Goal: Use online tool/utility: Utilize a website feature to perform a specific function

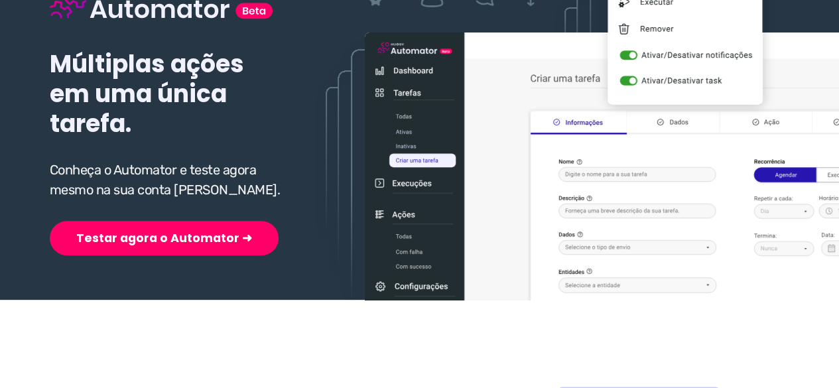
scroll to position [199, 0]
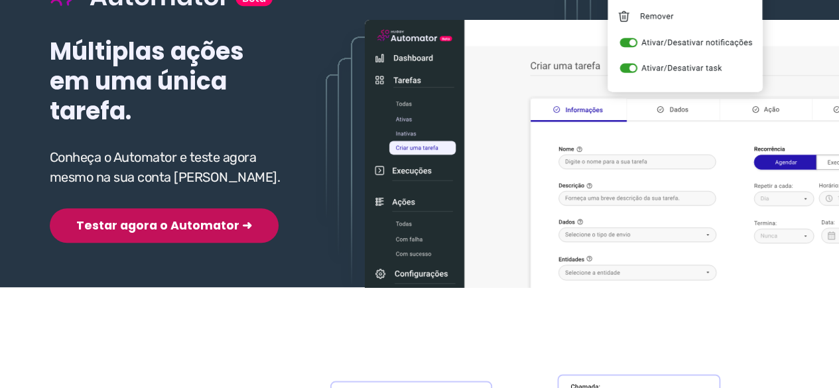
click at [145, 233] on button "Testar agora o Automator ➜" at bounding box center [164, 225] width 229 height 34
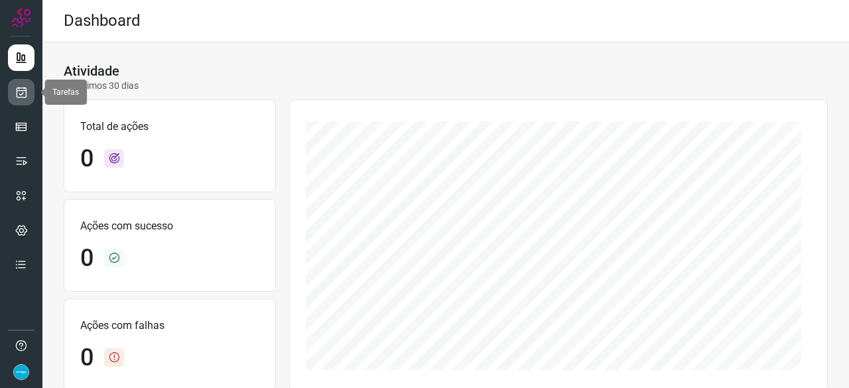
click at [25, 90] on icon at bounding box center [22, 92] width 14 height 13
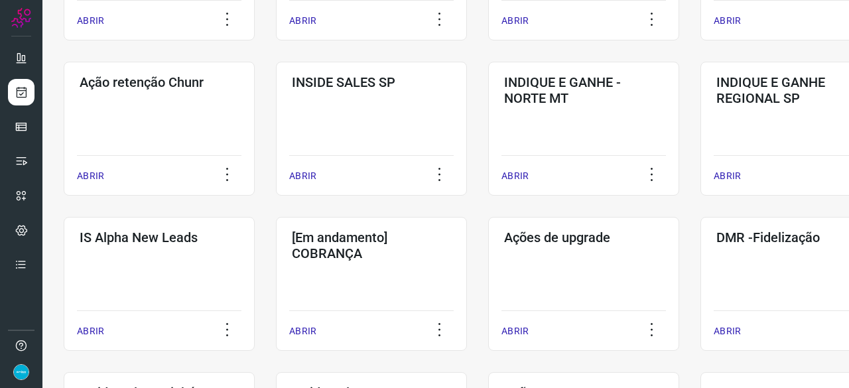
scroll to position [398, 0]
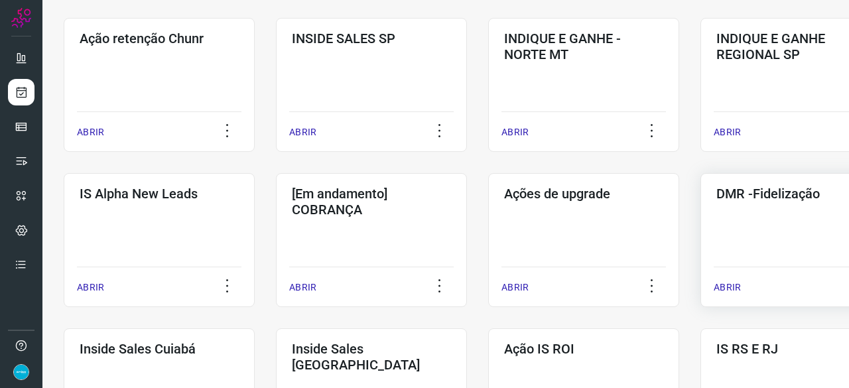
click at [735, 287] on p "ABRIR" at bounding box center [727, 288] width 27 height 14
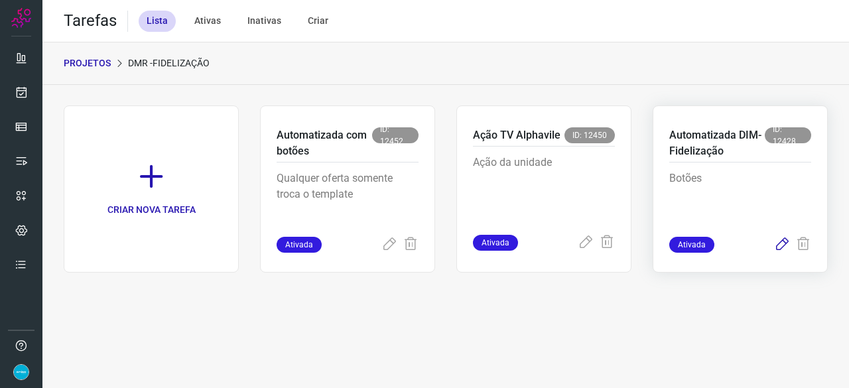
click at [783, 241] on icon at bounding box center [782, 245] width 16 height 16
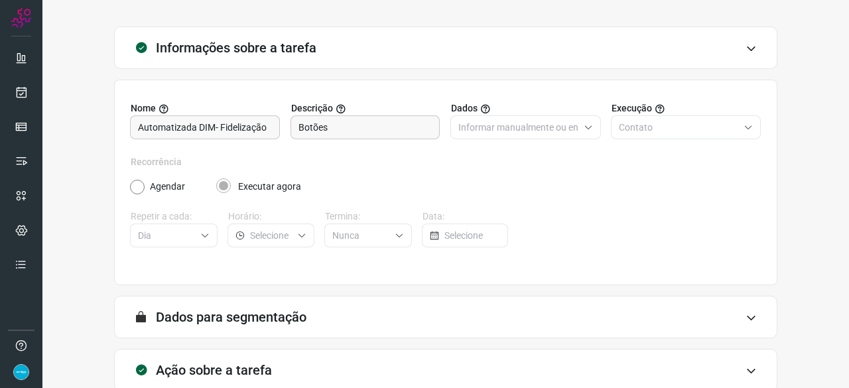
scroll to position [129, 0]
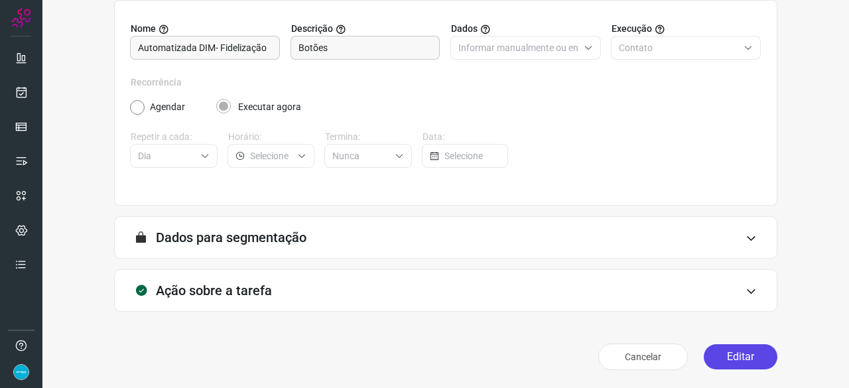
click at [714, 357] on button "Editar" at bounding box center [741, 356] width 74 height 25
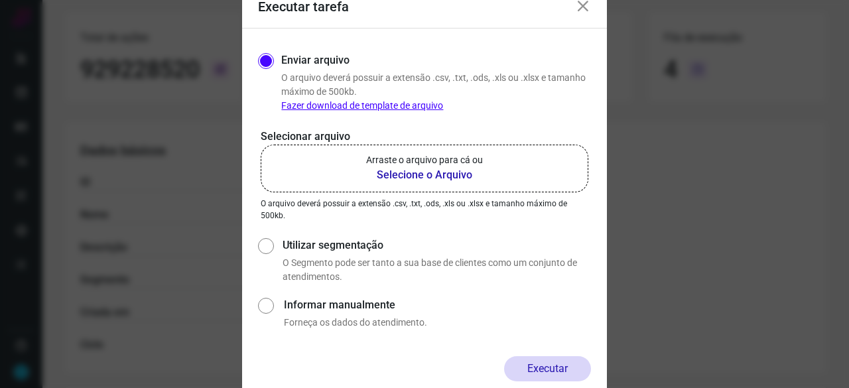
click at [426, 177] on b "Selecione o Arquivo" at bounding box center [424, 175] width 117 height 16
click at [0, 0] on input "Arraste o arquivo para cá ou Selecione o Arquivo" at bounding box center [0, 0] width 0 height 0
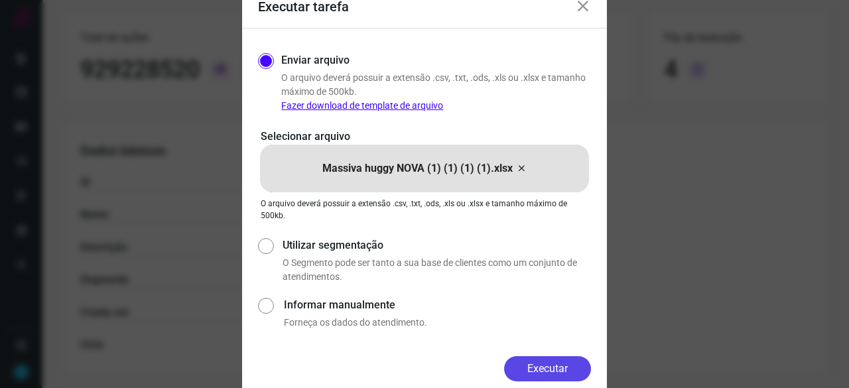
click at [564, 363] on button "Executar" at bounding box center [547, 368] width 87 height 25
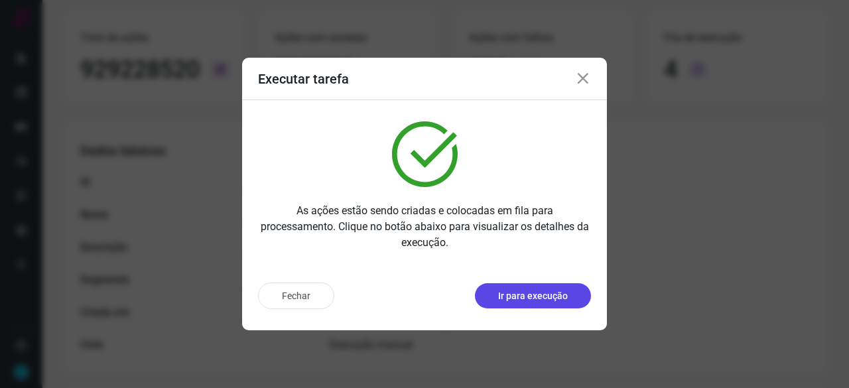
click at [521, 293] on p "Ir para execução" at bounding box center [533, 296] width 70 height 14
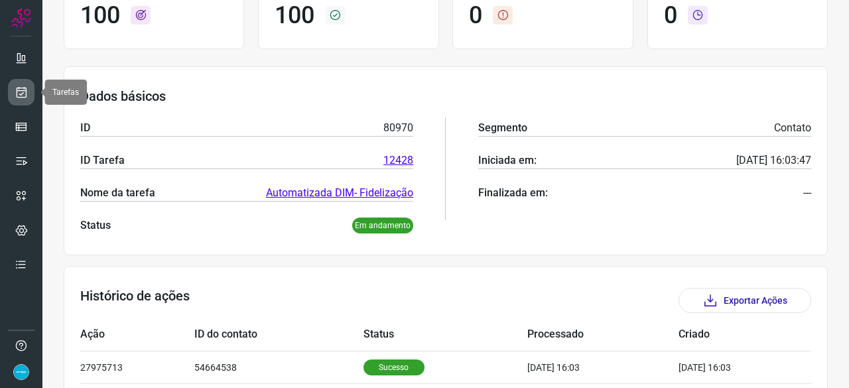
click at [26, 93] on icon at bounding box center [22, 92] width 14 height 13
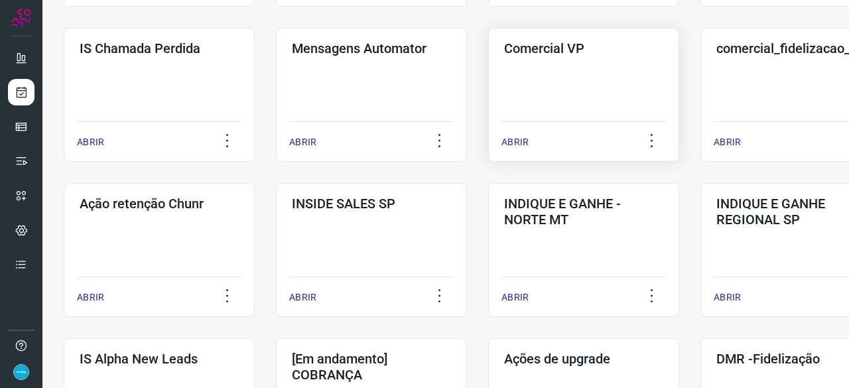
scroll to position [239, 0]
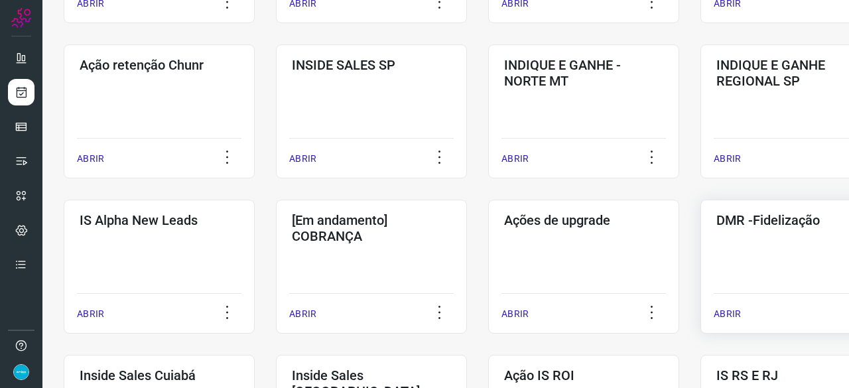
click at [731, 316] on p "ABRIR" at bounding box center [727, 314] width 27 height 14
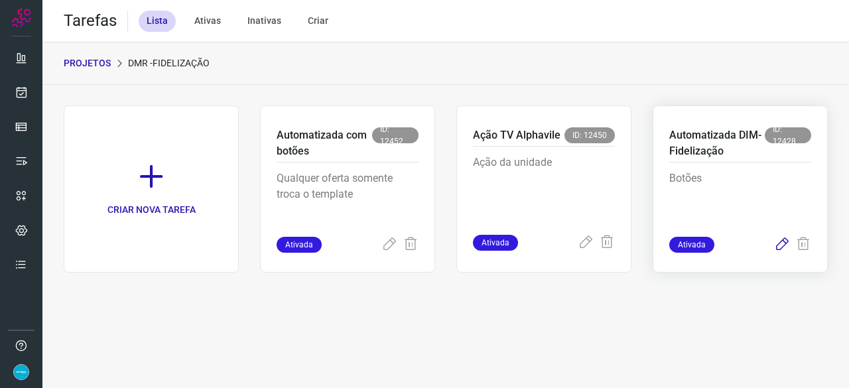
click at [786, 243] on icon at bounding box center [782, 245] width 16 height 16
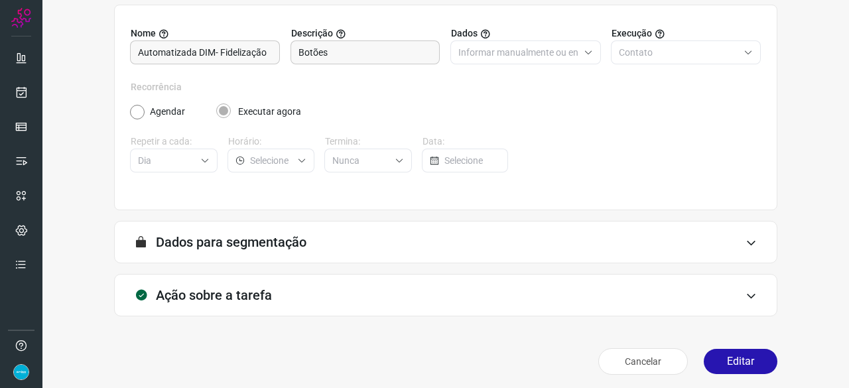
scroll to position [129, 0]
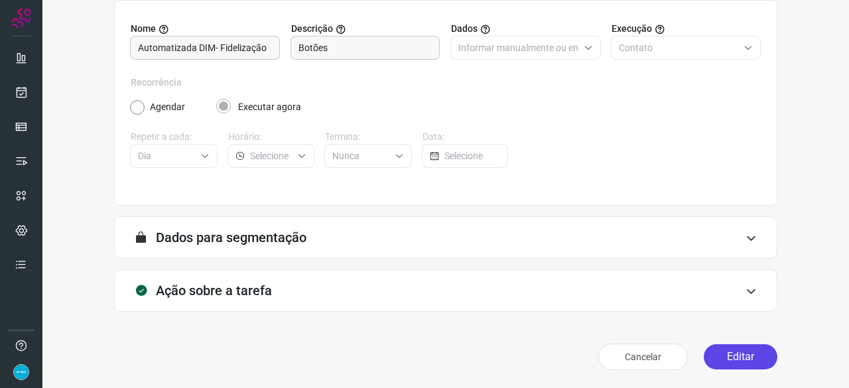
click at [728, 363] on button "Editar" at bounding box center [741, 356] width 74 height 25
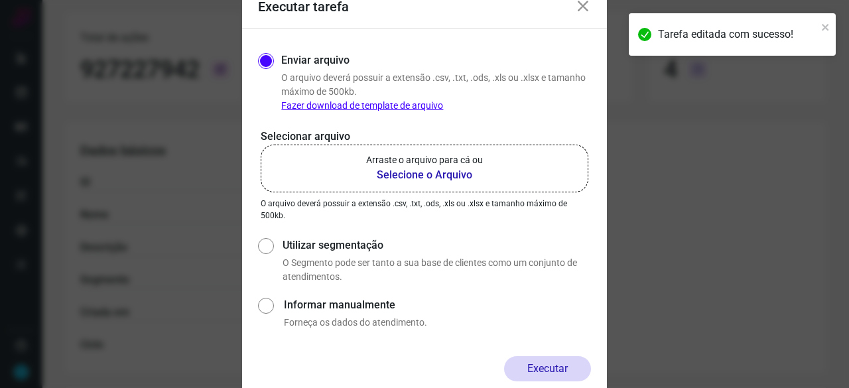
click at [585, 11] on icon at bounding box center [583, 7] width 16 height 16
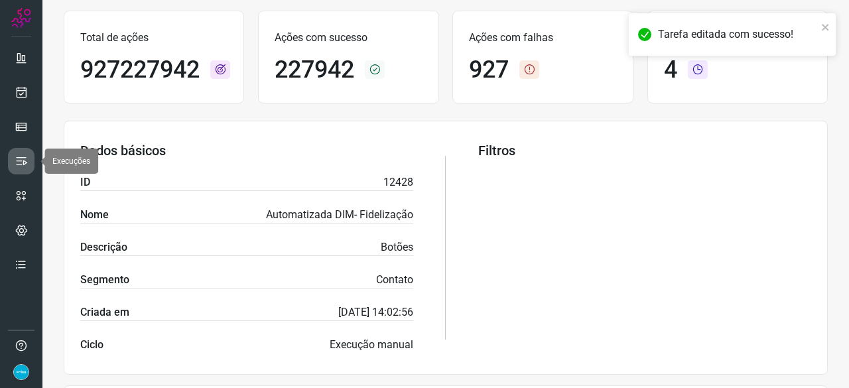
click at [21, 157] on icon at bounding box center [21, 161] width 13 height 13
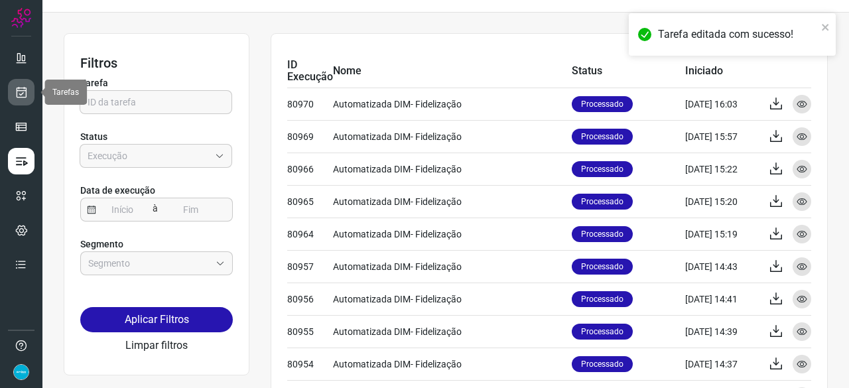
click at [28, 94] on link at bounding box center [21, 92] width 27 height 27
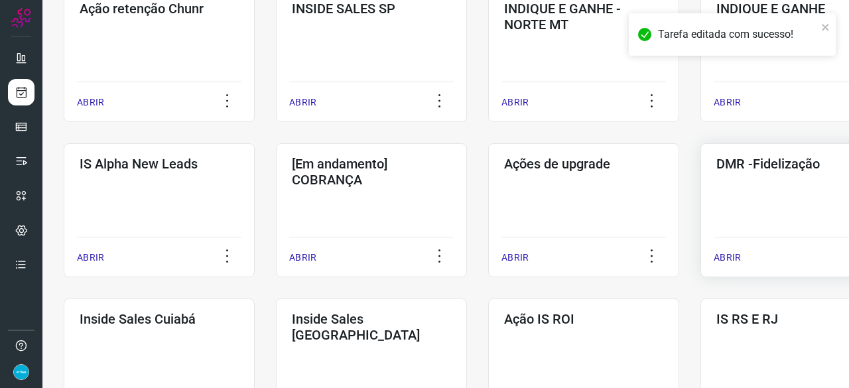
click at [727, 255] on p "ABRIR" at bounding box center [727, 258] width 27 height 14
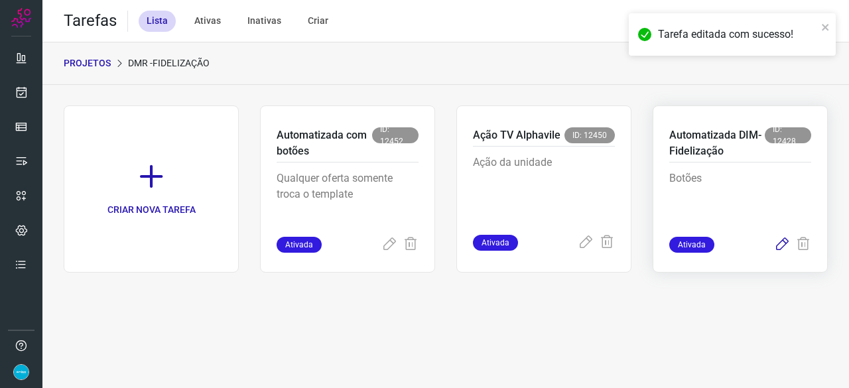
click at [782, 240] on icon at bounding box center [782, 245] width 16 height 16
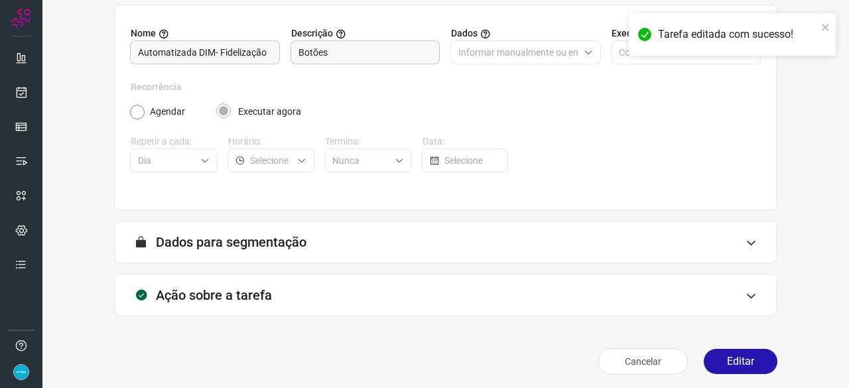
scroll to position [129, 0]
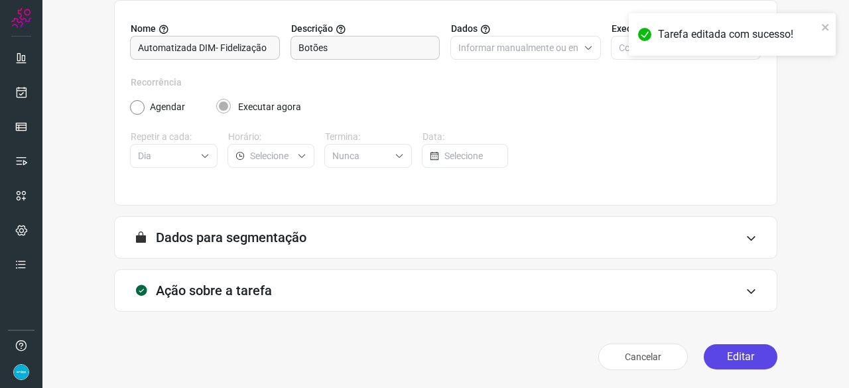
click at [760, 349] on button "Editar" at bounding box center [741, 356] width 74 height 25
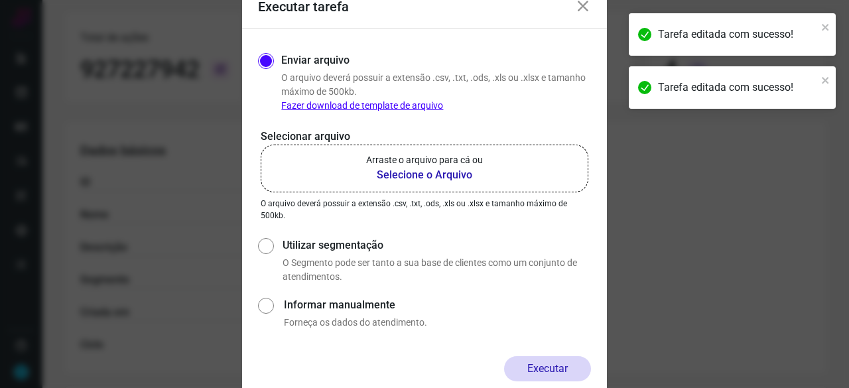
click at [411, 179] on b "Selecione o Arquivo" at bounding box center [424, 175] width 117 height 16
click at [0, 0] on input "Arraste o arquivo para cá ou Selecione o Arquivo" at bounding box center [0, 0] width 0 height 0
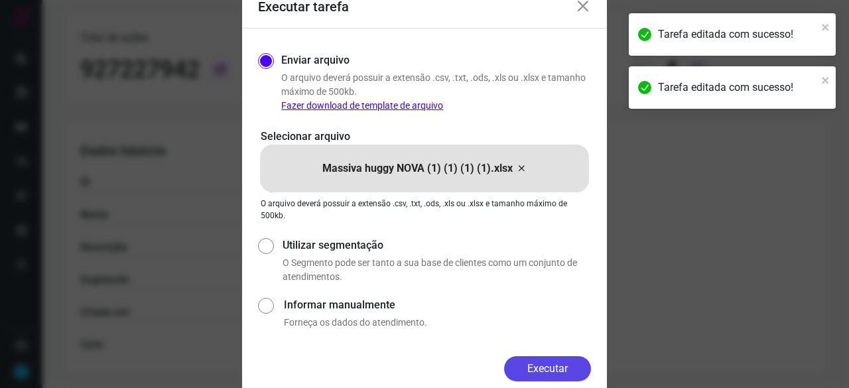
click at [556, 369] on button "Executar" at bounding box center [547, 368] width 87 height 25
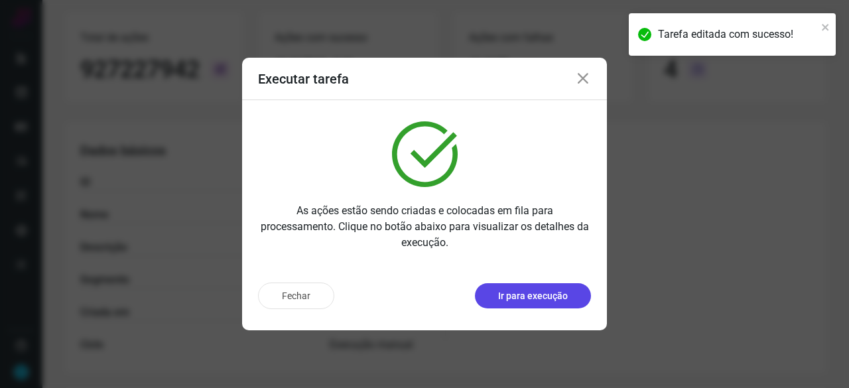
click at [536, 301] on p "Ir para execução" at bounding box center [533, 296] width 70 height 14
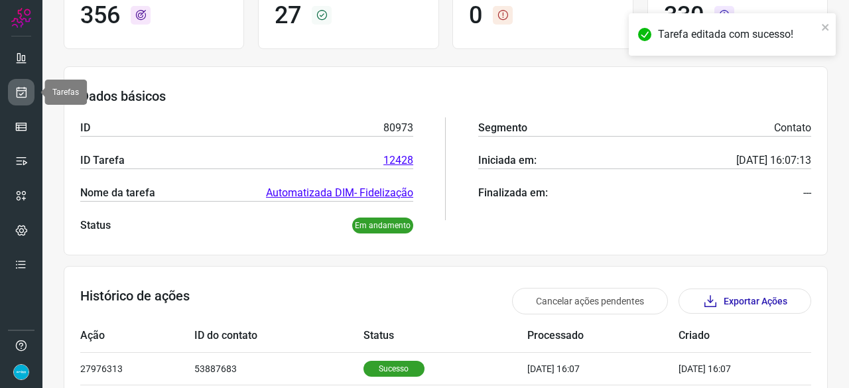
click at [33, 90] on link at bounding box center [21, 92] width 27 height 27
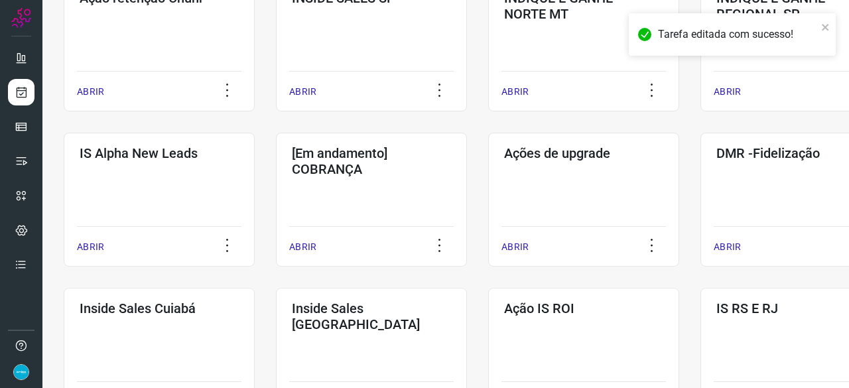
scroll to position [438, 0]
click at [724, 245] on p "ABRIR" at bounding box center [727, 248] width 27 height 14
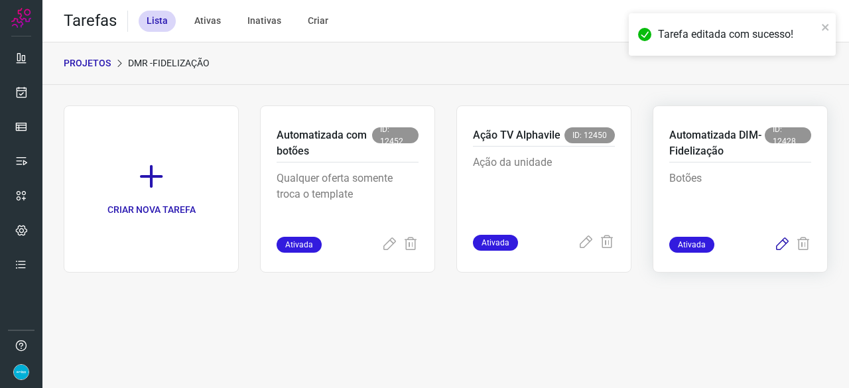
click at [781, 242] on icon at bounding box center [782, 245] width 16 height 16
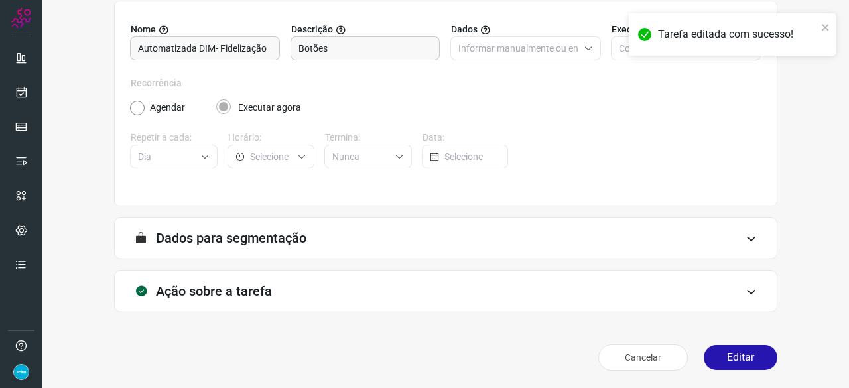
scroll to position [129, 0]
click at [724, 352] on button "Editar" at bounding box center [741, 356] width 74 height 25
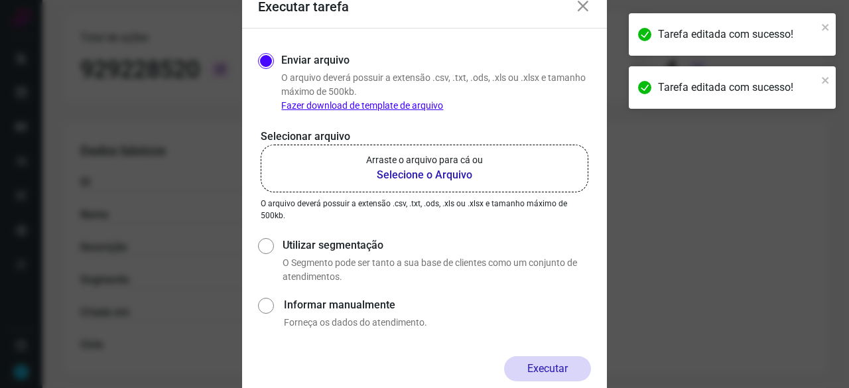
click at [393, 176] on b "Selecione o Arquivo" at bounding box center [424, 175] width 117 height 16
click at [0, 0] on input "Arraste o arquivo para cá ou Selecione o Arquivo" at bounding box center [0, 0] width 0 height 0
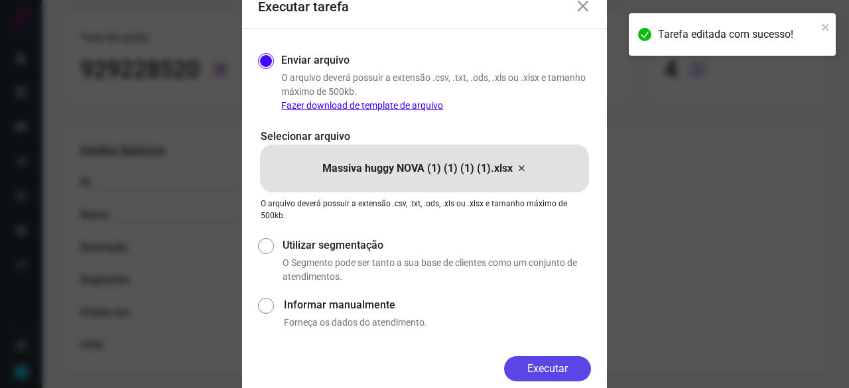
click at [548, 363] on button "Executar" at bounding box center [547, 368] width 87 height 25
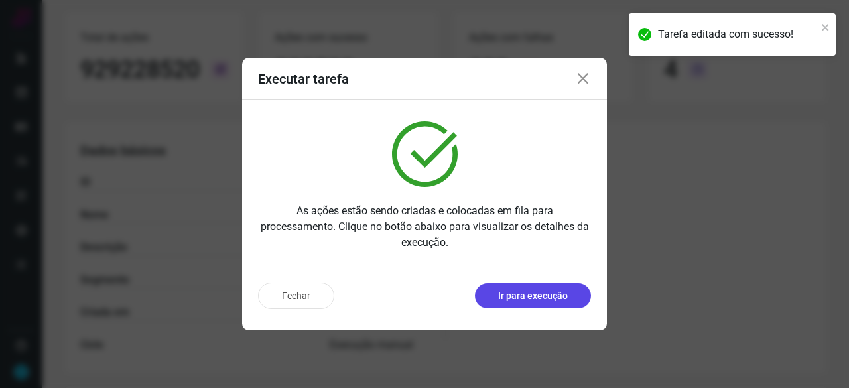
click at [539, 291] on p "Ir para execução" at bounding box center [533, 296] width 70 height 14
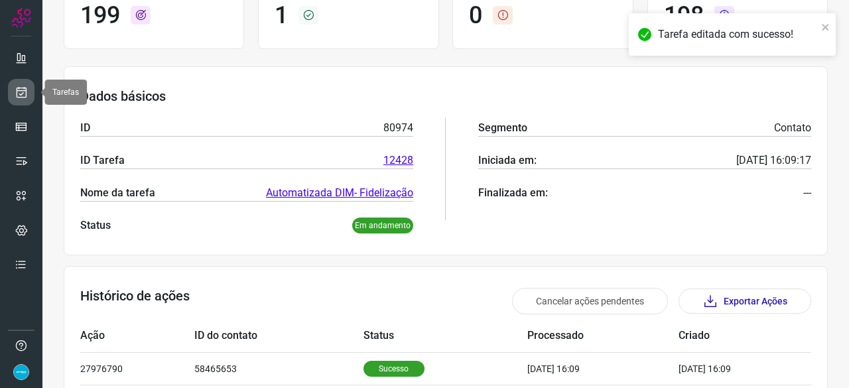
click at [27, 96] on icon at bounding box center [22, 92] width 14 height 13
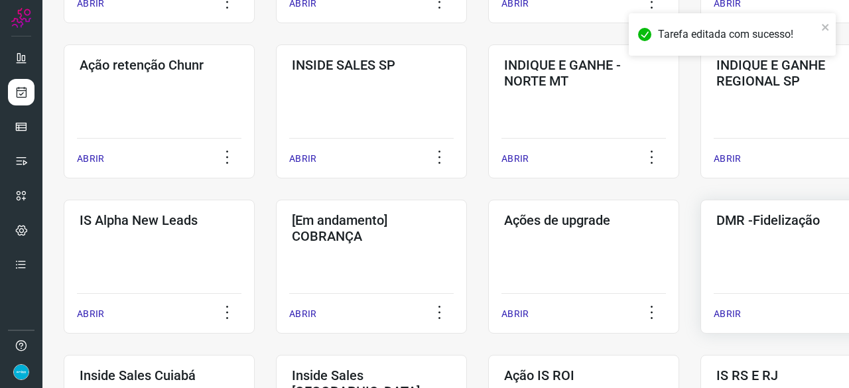
click at [729, 313] on p "ABRIR" at bounding box center [727, 314] width 27 height 14
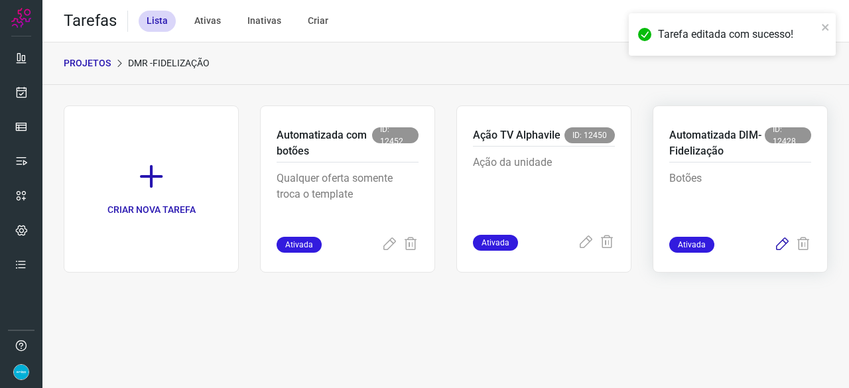
click at [779, 243] on icon at bounding box center [782, 245] width 16 height 16
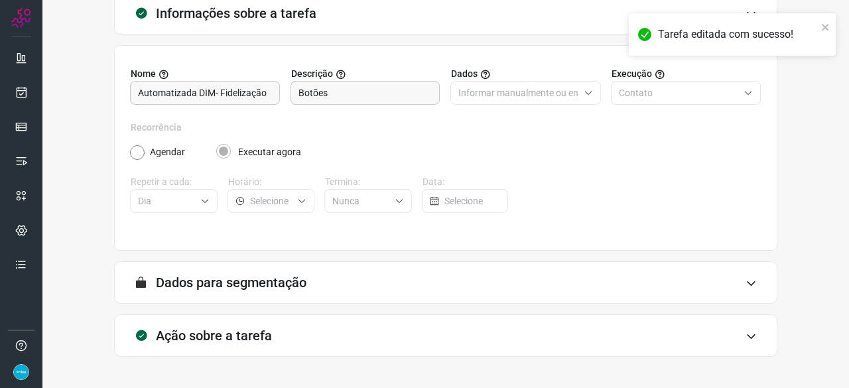
scroll to position [129, 0]
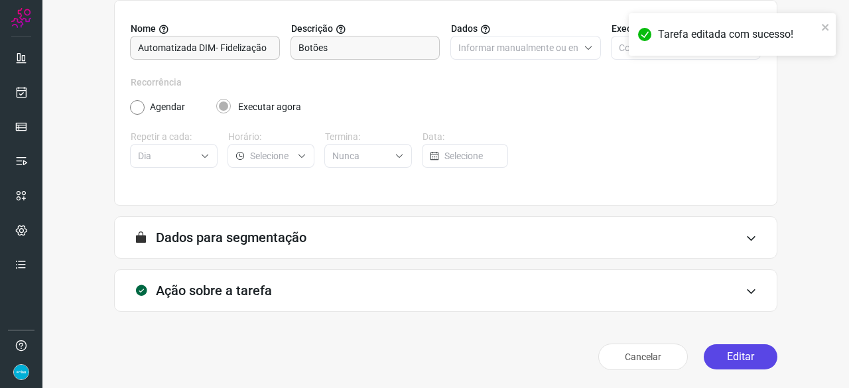
click at [715, 349] on button "Editar" at bounding box center [741, 356] width 74 height 25
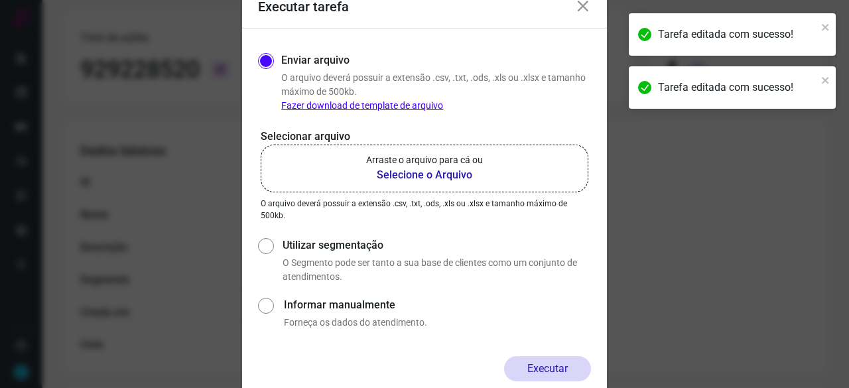
click at [410, 177] on b "Selecione o Arquivo" at bounding box center [424, 175] width 117 height 16
click at [0, 0] on input "Arraste o arquivo para cá ou Selecione o Arquivo" at bounding box center [0, 0] width 0 height 0
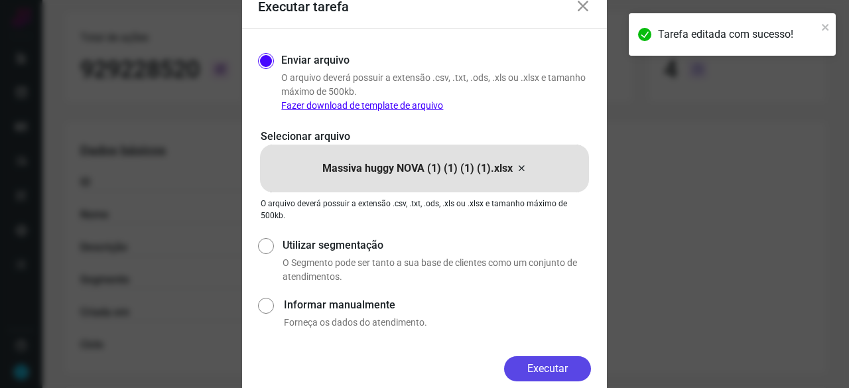
click at [538, 360] on button "Executar" at bounding box center [547, 368] width 87 height 25
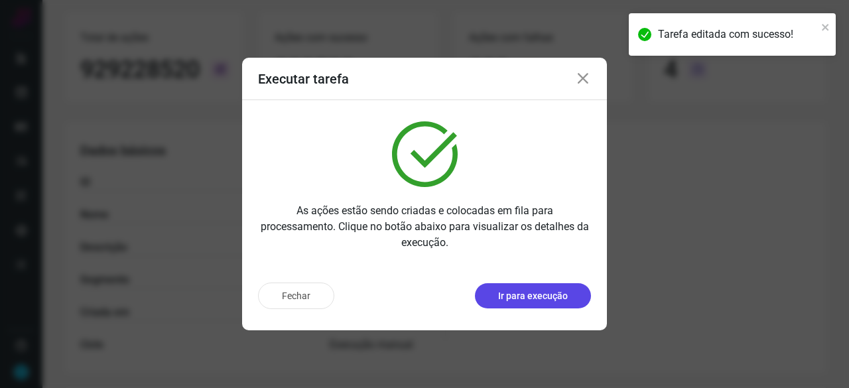
click at [532, 302] on p "Ir para execução" at bounding box center [533, 296] width 70 height 14
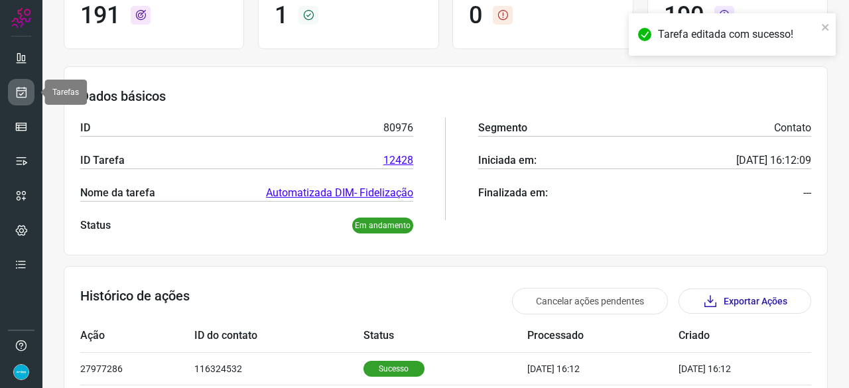
click at [29, 84] on link at bounding box center [21, 92] width 27 height 27
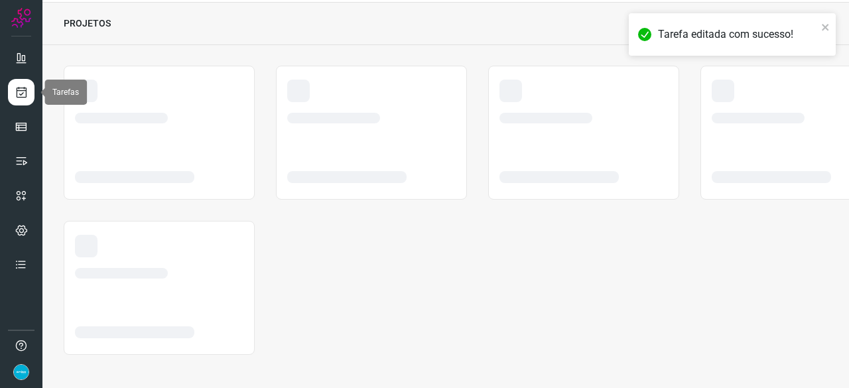
scroll to position [40, 0]
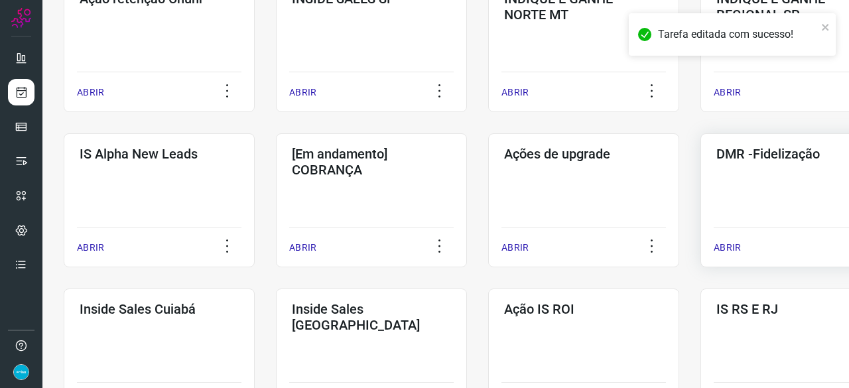
click at [724, 245] on p "ABRIR" at bounding box center [727, 248] width 27 height 14
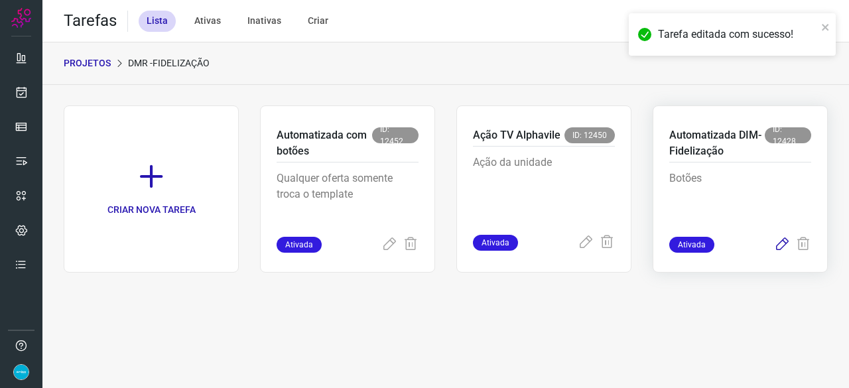
click at [782, 247] on icon at bounding box center [782, 245] width 16 height 16
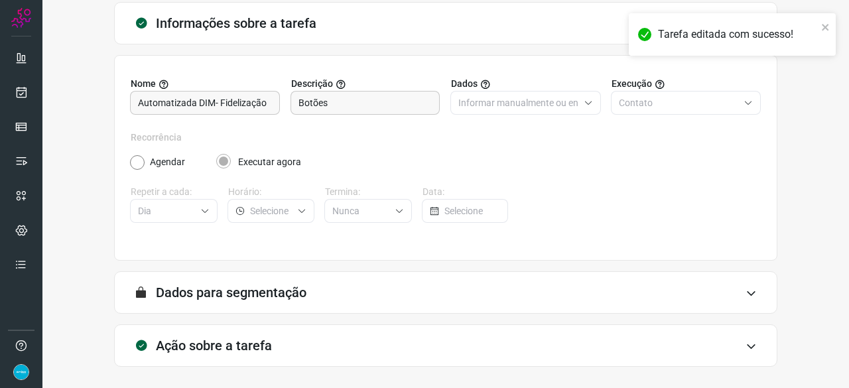
scroll to position [129, 0]
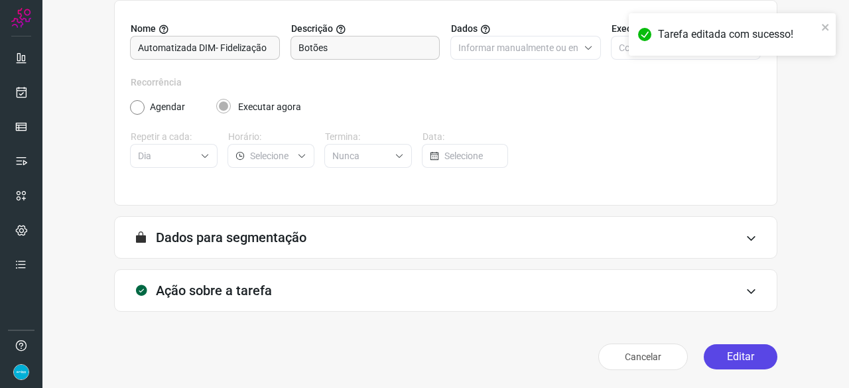
click at [748, 359] on button "Editar" at bounding box center [741, 356] width 74 height 25
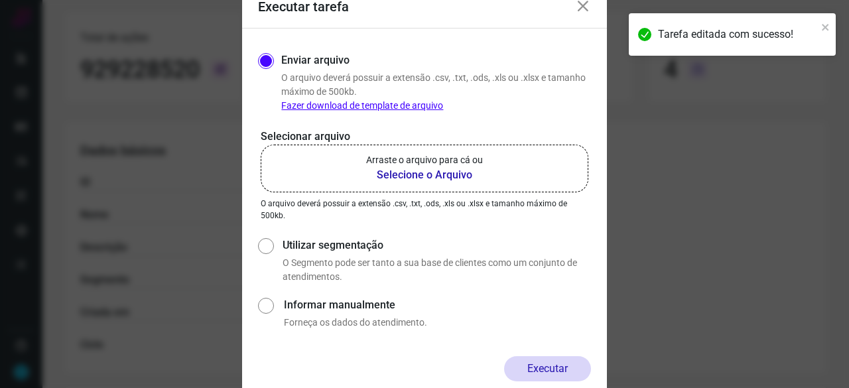
click at [397, 178] on b "Selecione o Arquivo" at bounding box center [424, 175] width 117 height 16
click at [0, 0] on input "Arraste o arquivo para cá ou Selecione o Arquivo" at bounding box center [0, 0] width 0 height 0
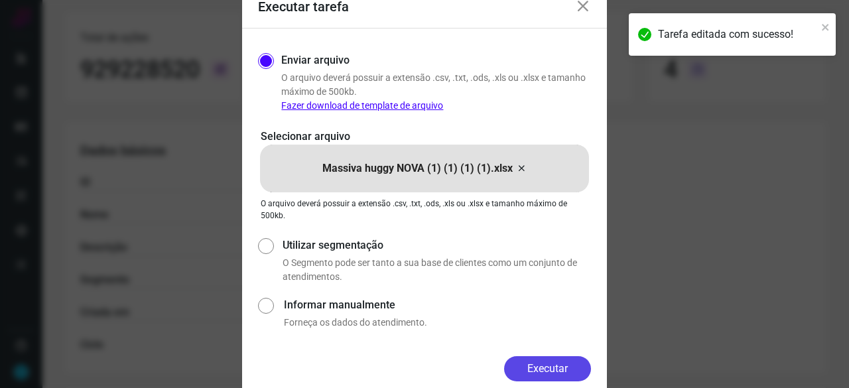
click at [544, 367] on button "Executar" at bounding box center [547, 368] width 87 height 25
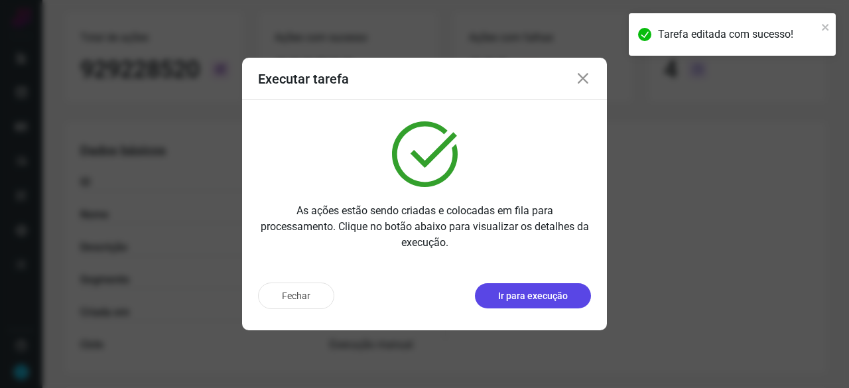
click at [534, 297] on p "Ir para execução" at bounding box center [533, 296] width 70 height 14
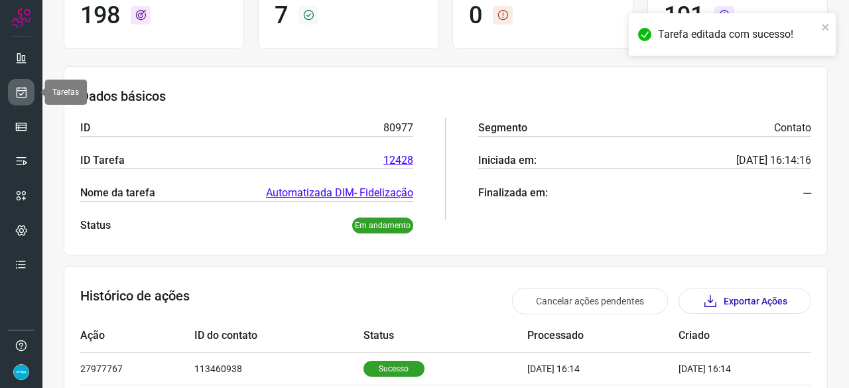
click at [26, 88] on icon at bounding box center [22, 92] width 14 height 13
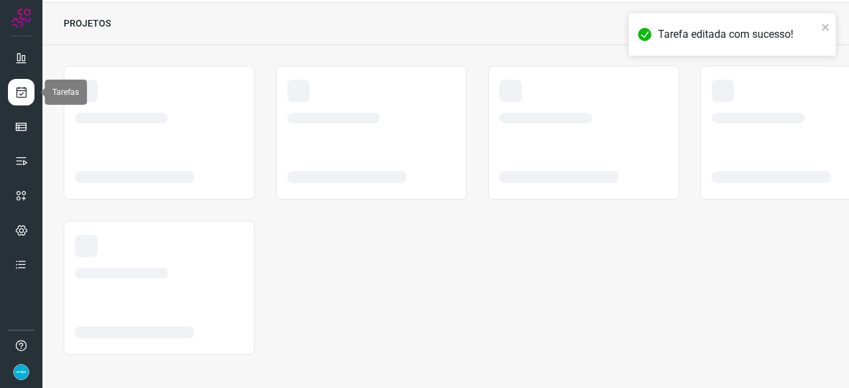
scroll to position [40, 0]
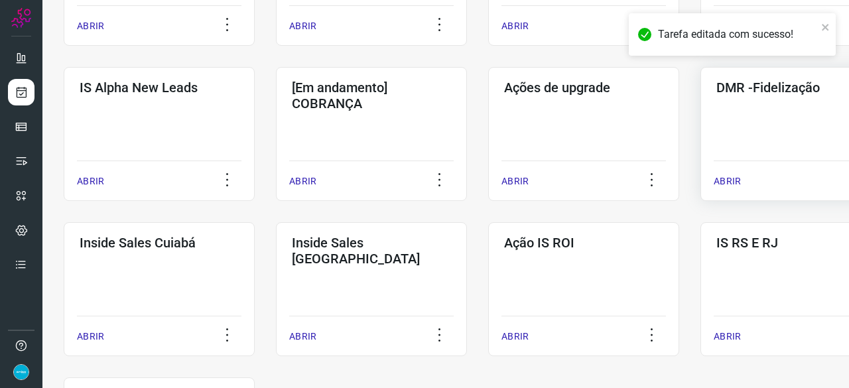
click at [724, 180] on p "ABRIR" at bounding box center [727, 181] width 27 height 14
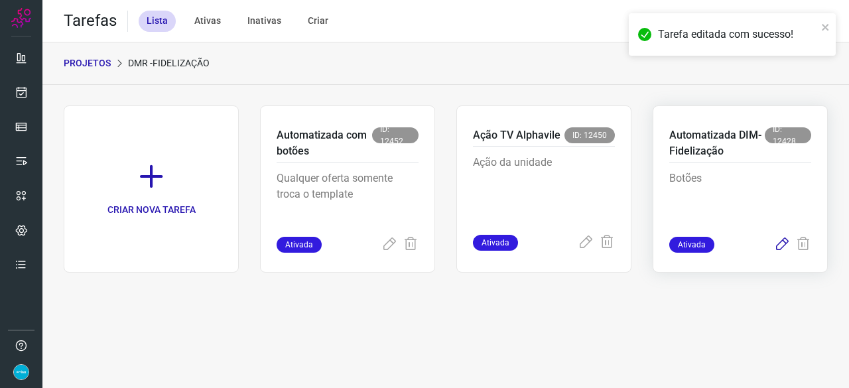
click at [783, 243] on icon at bounding box center [782, 245] width 16 height 16
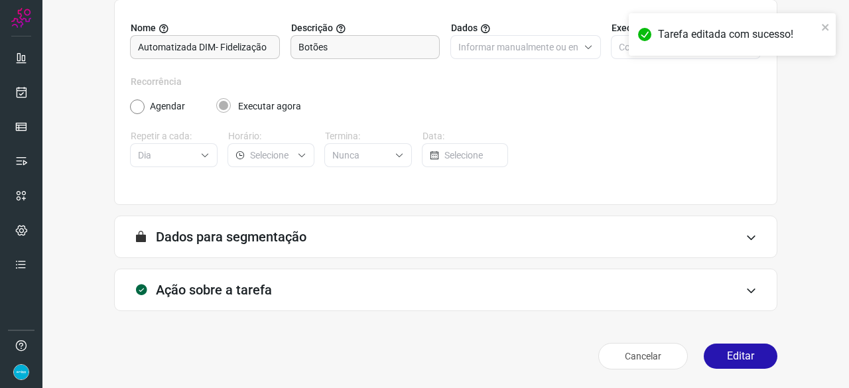
scroll to position [129, 0]
click at [751, 357] on button "Editar" at bounding box center [741, 356] width 74 height 25
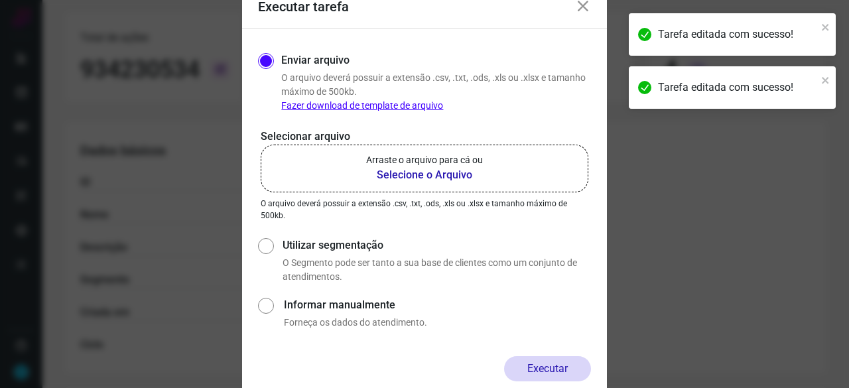
click at [408, 178] on b "Selecione o Arquivo" at bounding box center [424, 175] width 117 height 16
click at [0, 0] on input "Arraste o arquivo para cá ou Selecione o Arquivo" at bounding box center [0, 0] width 0 height 0
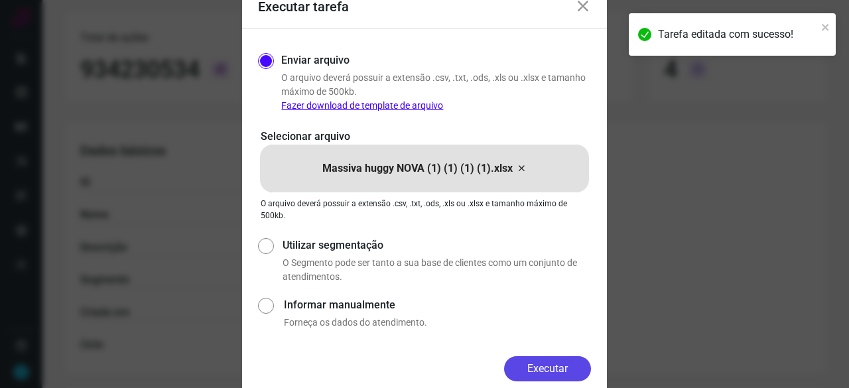
click at [558, 365] on button "Executar" at bounding box center [547, 368] width 87 height 25
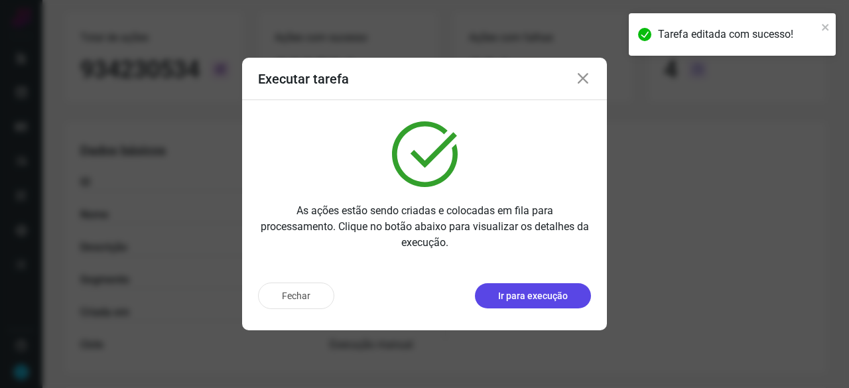
click at [533, 300] on p "Ir para execução" at bounding box center [533, 296] width 70 height 14
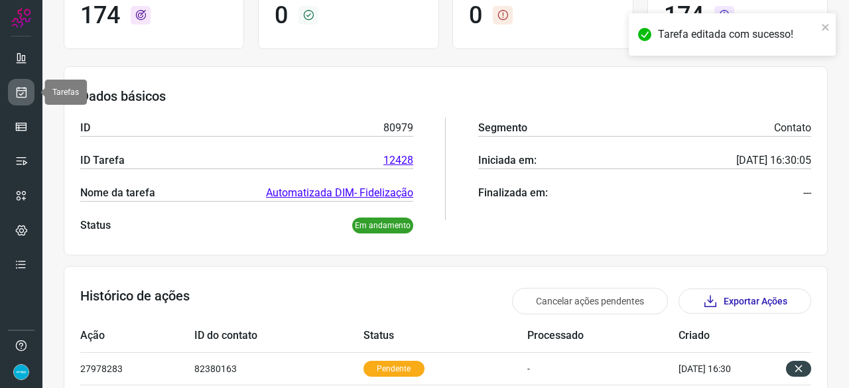
click at [17, 91] on icon at bounding box center [22, 92] width 14 height 13
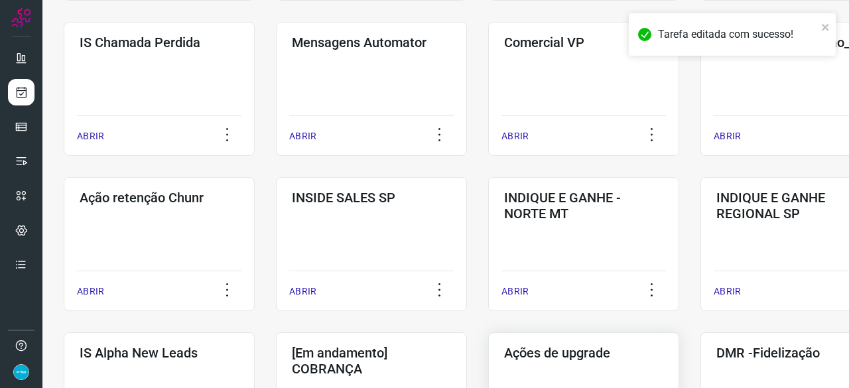
scroll to position [371, 0]
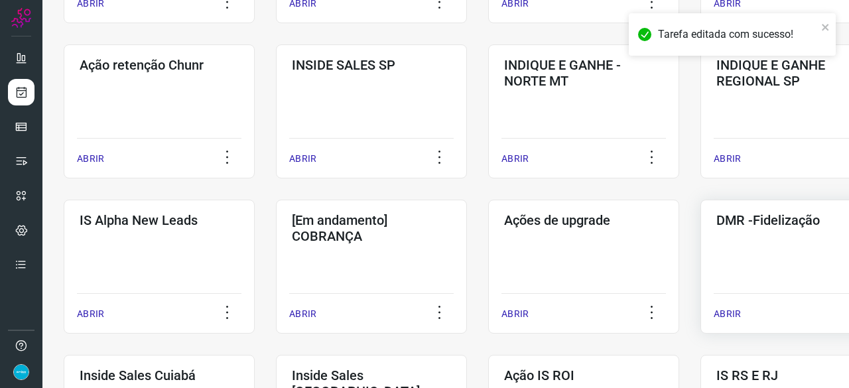
click at [725, 312] on p "ABRIR" at bounding box center [727, 314] width 27 height 14
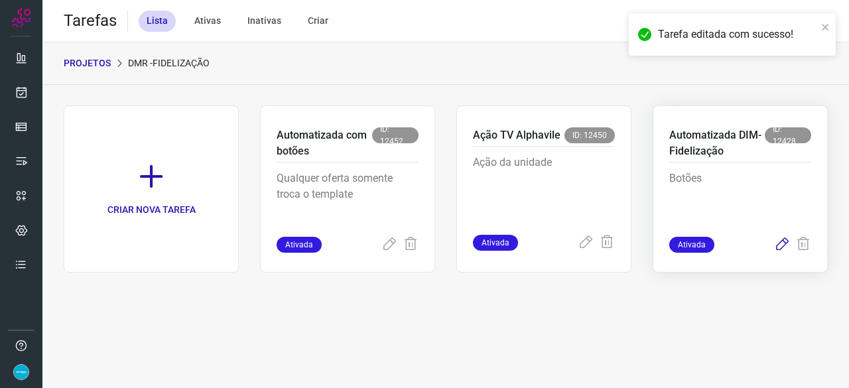
click at [781, 245] on icon at bounding box center [782, 245] width 16 height 16
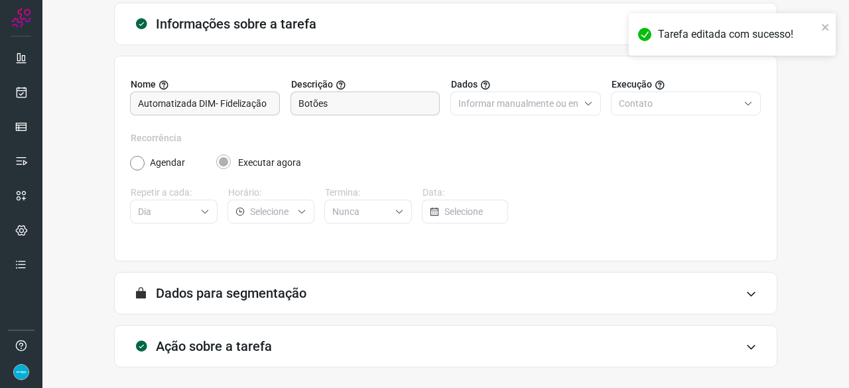
scroll to position [129, 0]
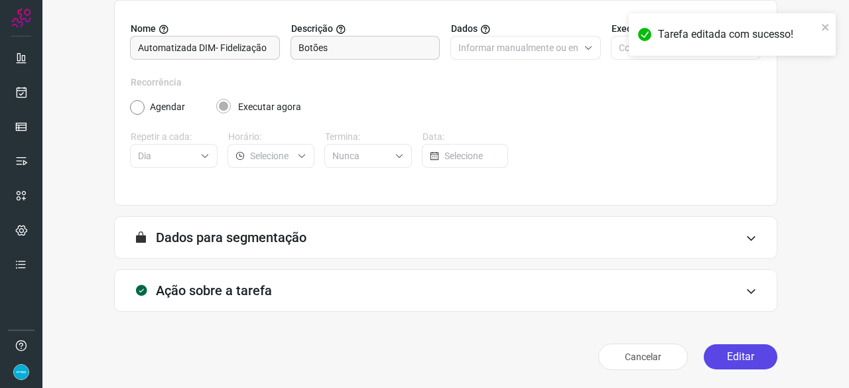
click at [732, 350] on button "Editar" at bounding box center [741, 356] width 74 height 25
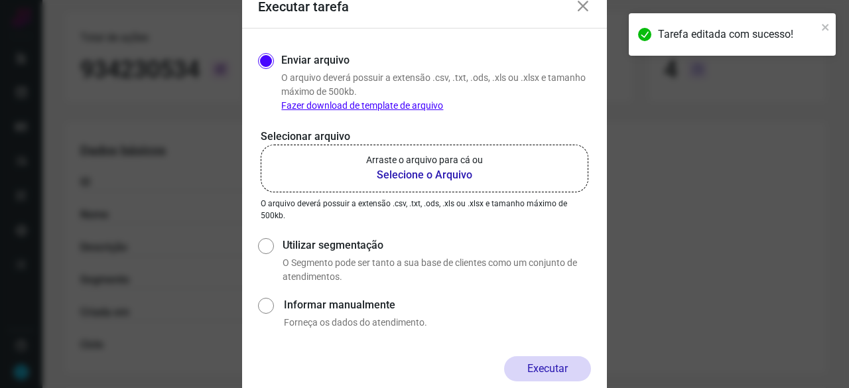
click at [385, 178] on b "Selecione o Arquivo" at bounding box center [424, 175] width 117 height 16
click at [0, 0] on input "Arraste o arquivo para cá ou Selecione o Arquivo" at bounding box center [0, 0] width 0 height 0
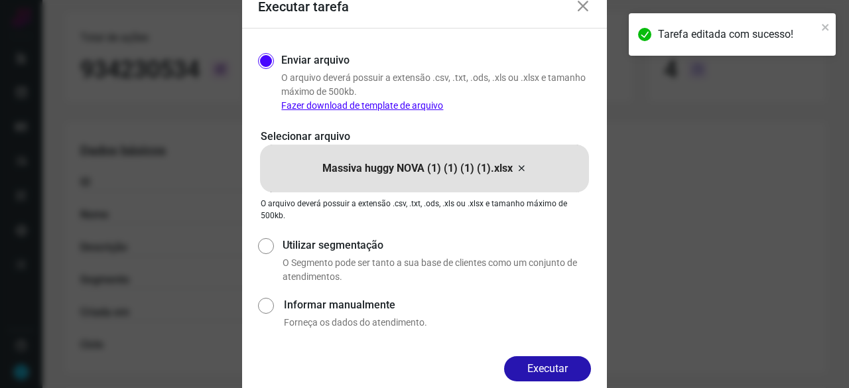
click at [547, 372] on button "Executar" at bounding box center [547, 368] width 87 height 25
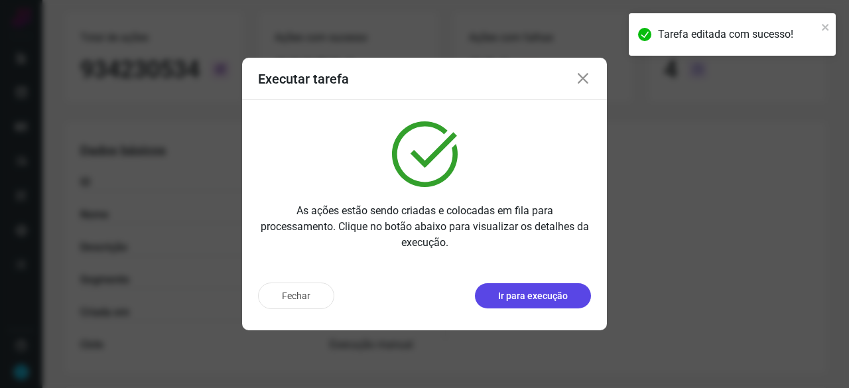
click at [516, 300] on p "Ir para execução" at bounding box center [533, 296] width 70 height 14
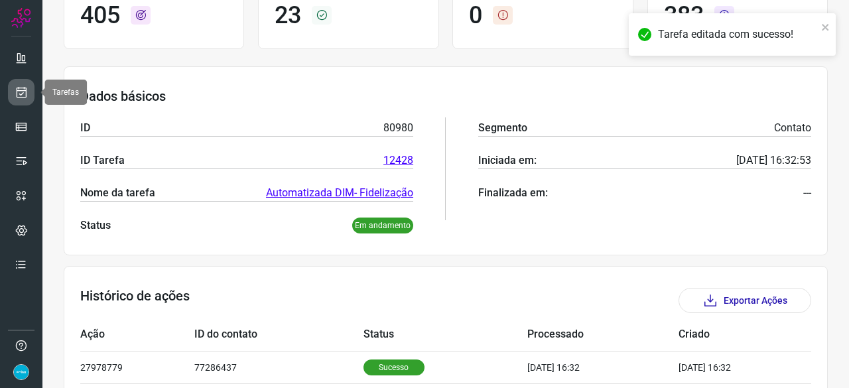
click at [23, 92] on icon at bounding box center [22, 92] width 14 height 13
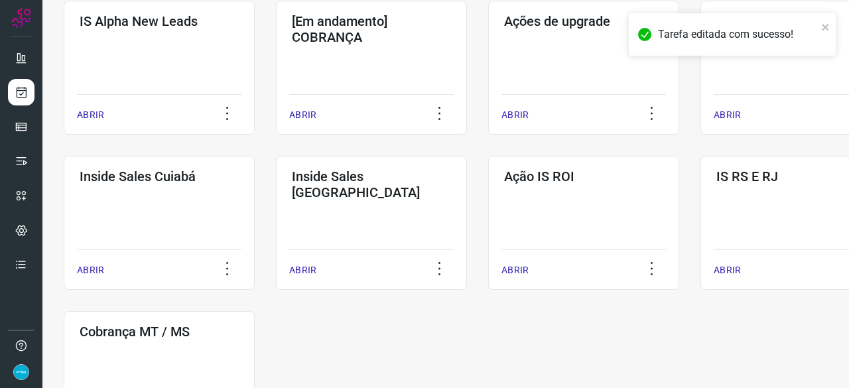
scroll to position [504, 0]
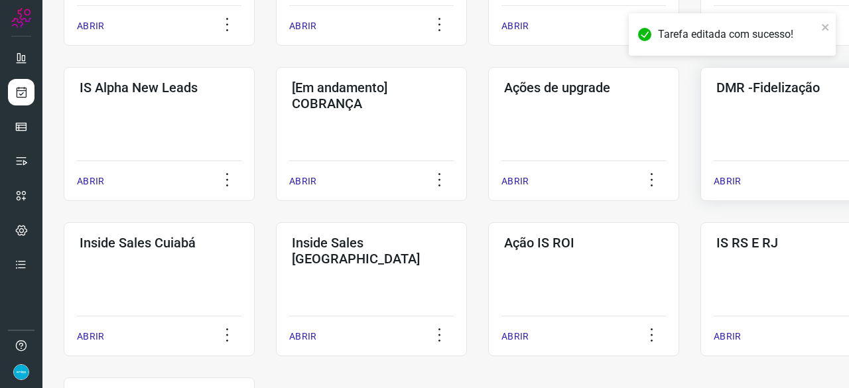
click at [716, 178] on p "ABRIR" at bounding box center [727, 181] width 27 height 14
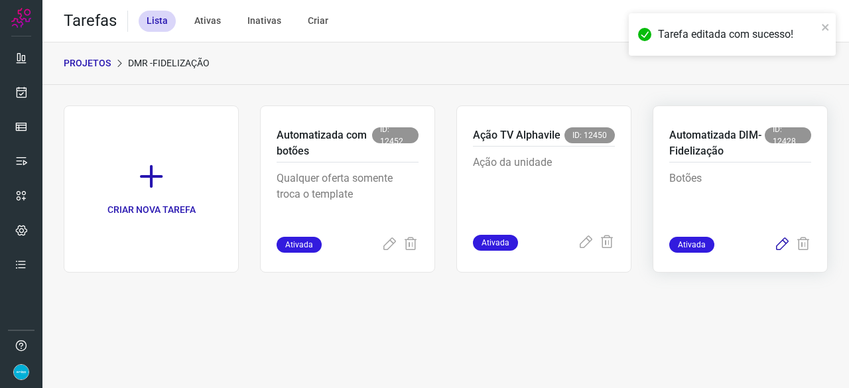
click at [780, 241] on icon at bounding box center [782, 245] width 16 height 16
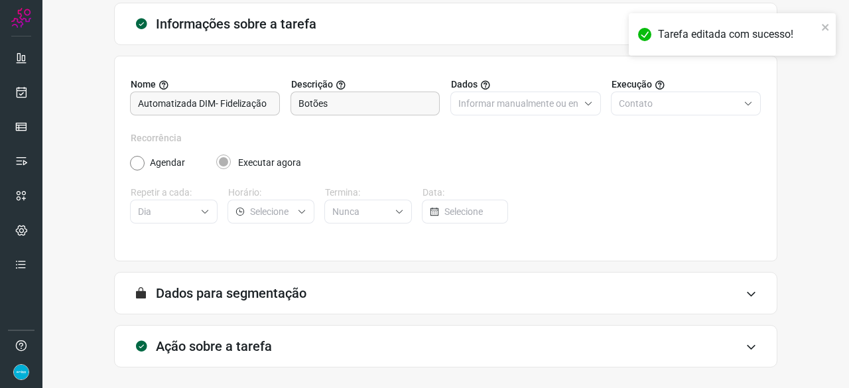
scroll to position [129, 0]
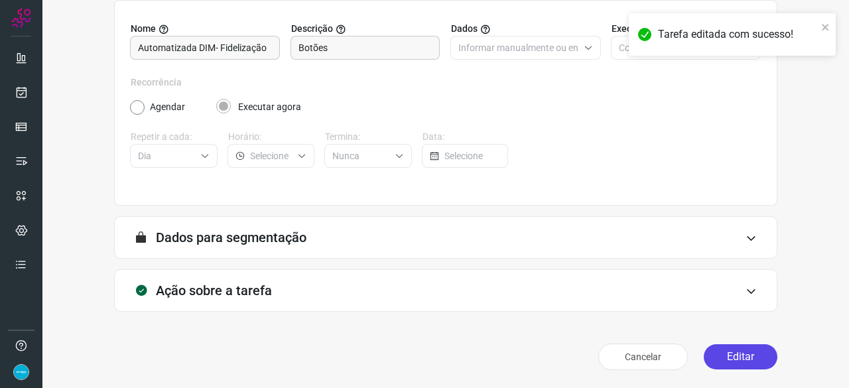
click at [728, 352] on button "Editar" at bounding box center [741, 356] width 74 height 25
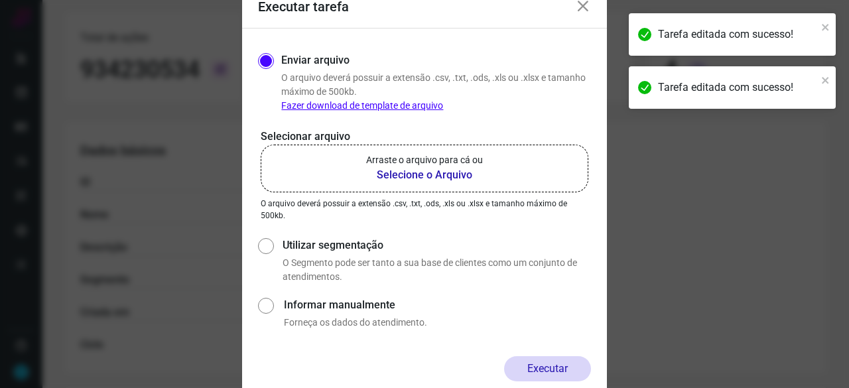
click at [404, 174] on b "Selecione o Arquivo" at bounding box center [424, 175] width 117 height 16
click at [0, 0] on input "Arraste o arquivo para cá ou Selecione o Arquivo" at bounding box center [0, 0] width 0 height 0
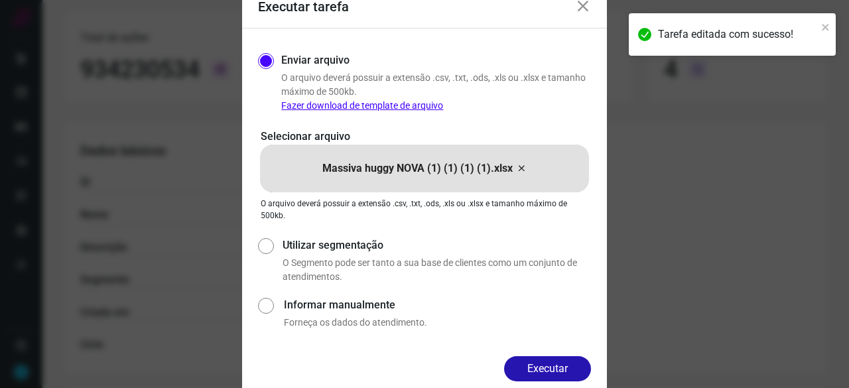
click at [579, 364] on button "Executar" at bounding box center [547, 368] width 87 height 25
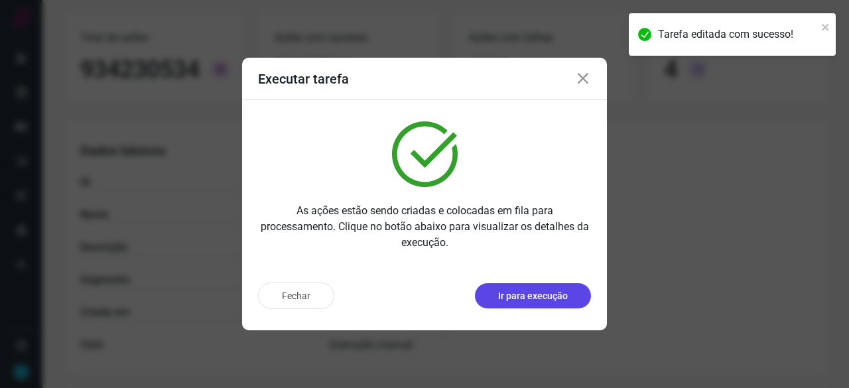
click at [549, 291] on p "Ir para execução" at bounding box center [533, 296] width 70 height 14
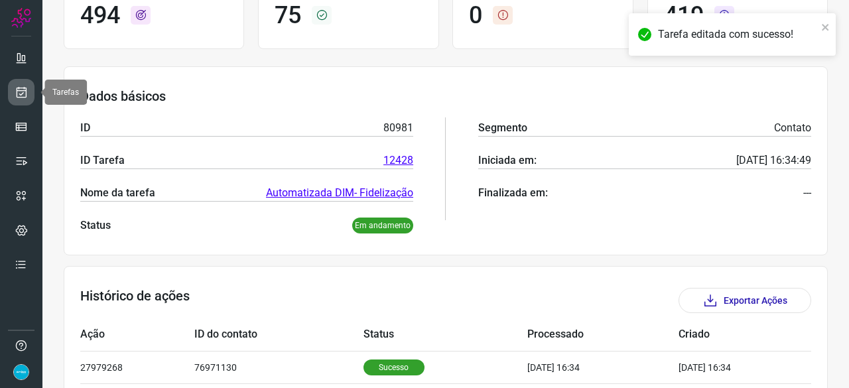
click at [9, 93] on link at bounding box center [21, 92] width 27 height 27
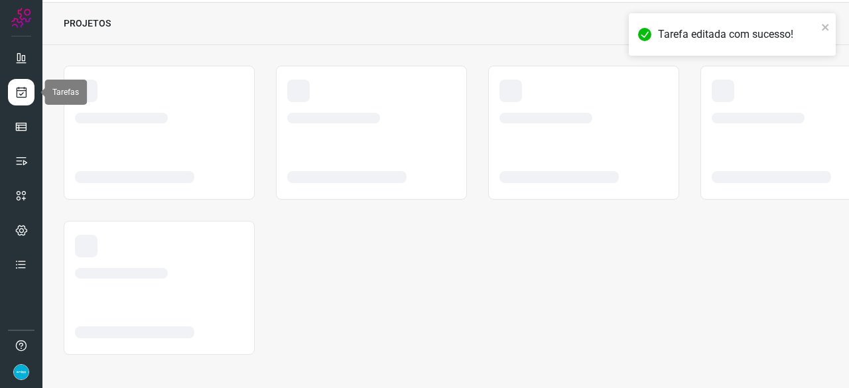
scroll to position [40, 0]
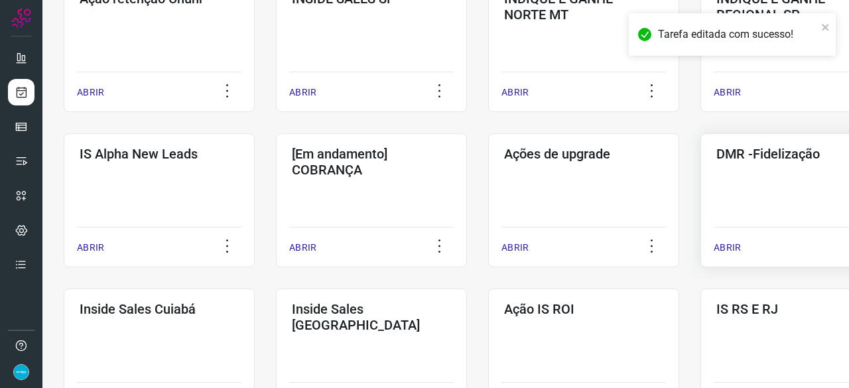
click at [724, 244] on p "ABRIR" at bounding box center [727, 248] width 27 height 14
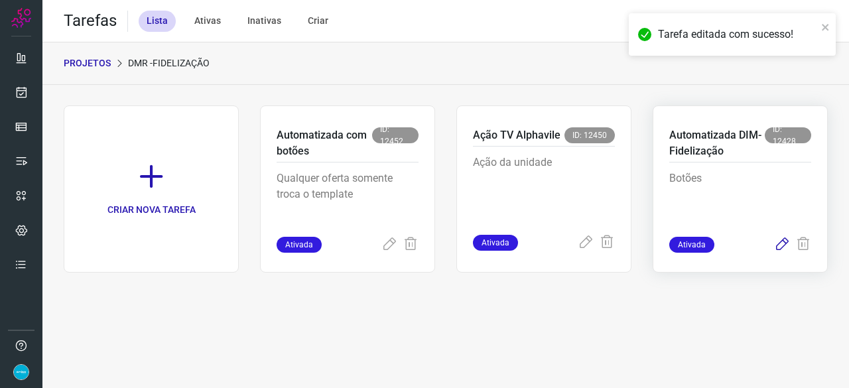
click at [783, 243] on icon at bounding box center [782, 245] width 16 height 16
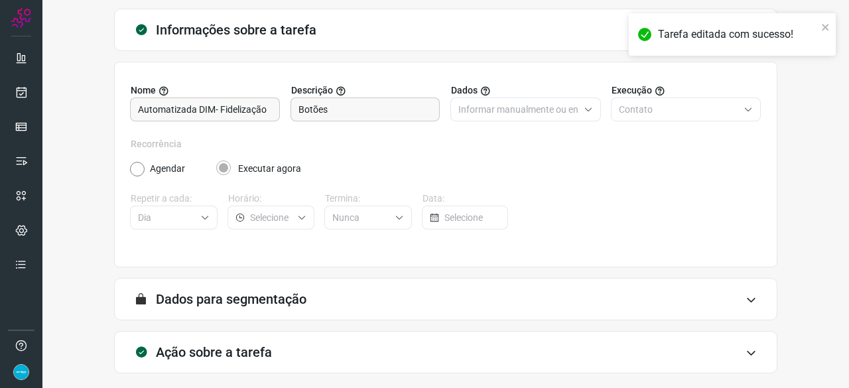
scroll to position [129, 0]
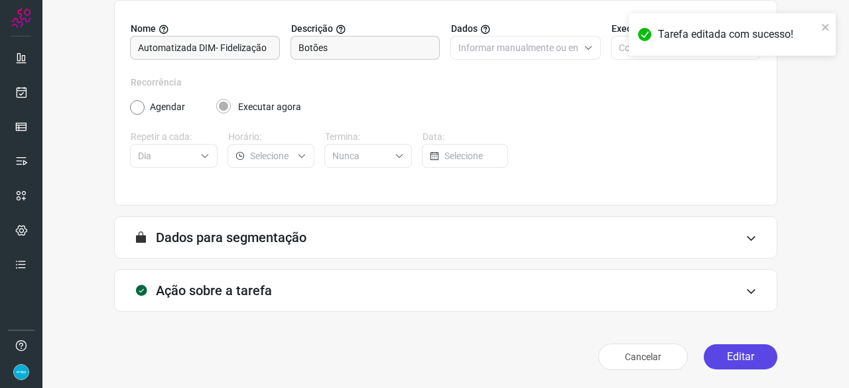
click at [717, 357] on button "Editar" at bounding box center [741, 356] width 74 height 25
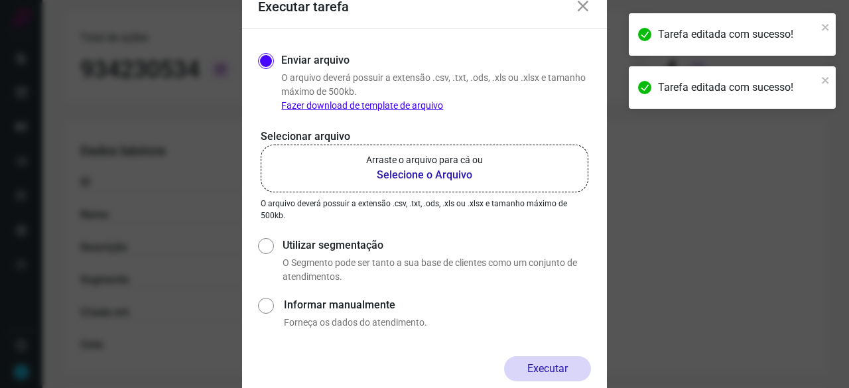
click at [428, 177] on b "Selecione o Arquivo" at bounding box center [424, 175] width 117 height 16
click at [0, 0] on input "Arraste o arquivo para cá ou Selecione o Arquivo" at bounding box center [0, 0] width 0 height 0
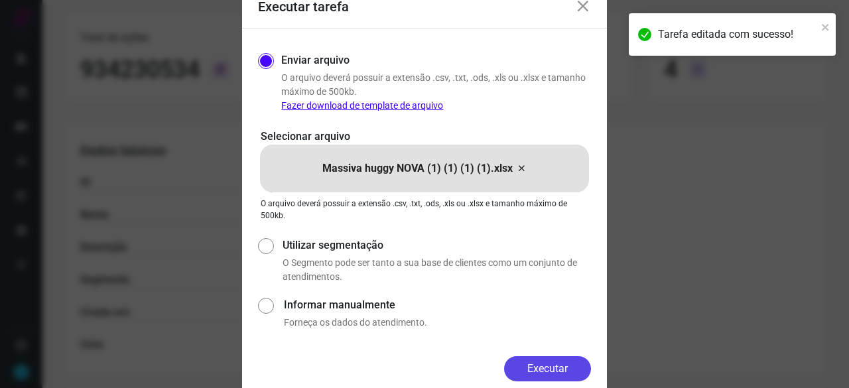
click at [541, 362] on button "Executar" at bounding box center [547, 368] width 87 height 25
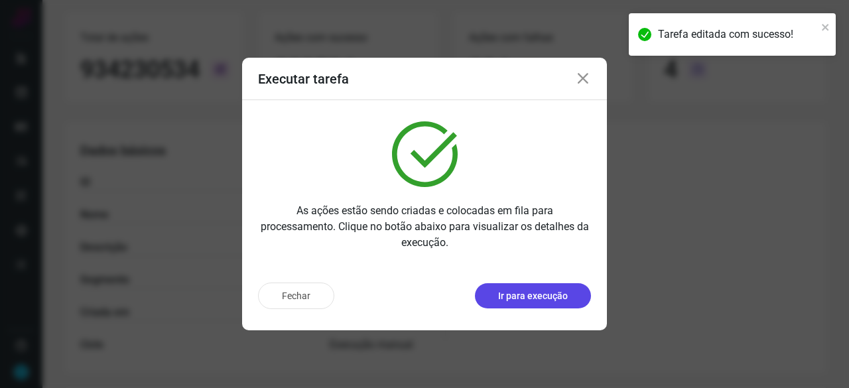
click at [544, 300] on p "Ir para execução" at bounding box center [533, 296] width 70 height 14
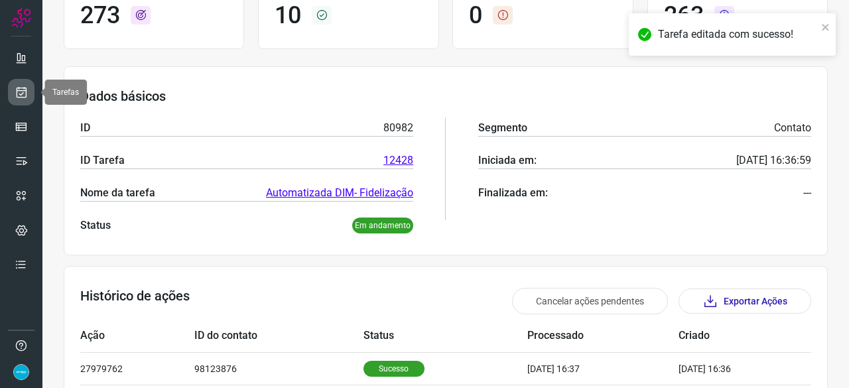
click at [21, 94] on icon at bounding box center [22, 92] width 14 height 13
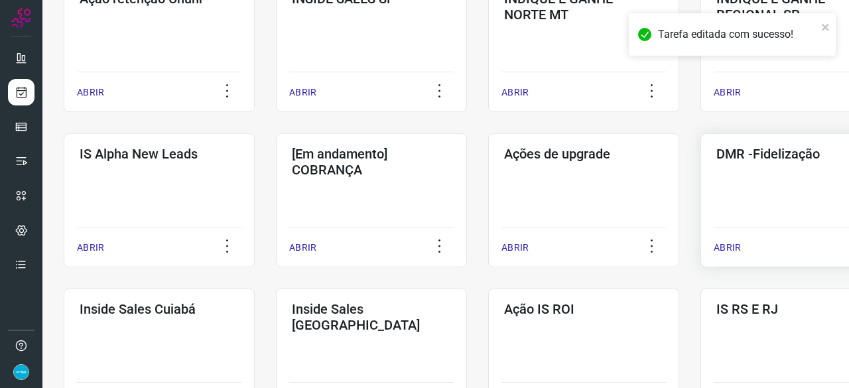
click at [728, 243] on p "ABRIR" at bounding box center [727, 248] width 27 height 14
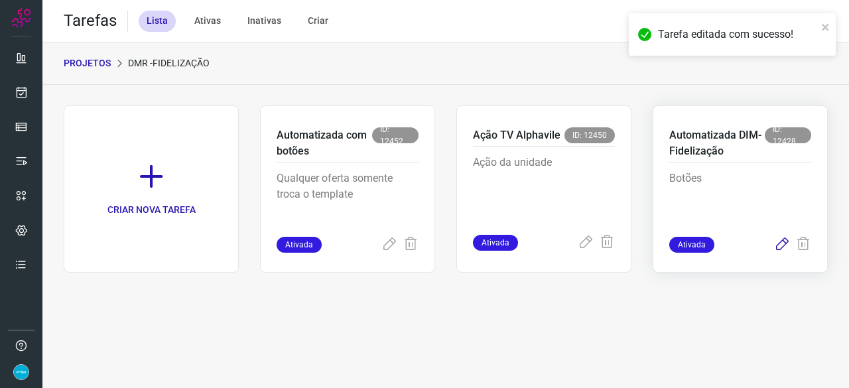
click at [784, 243] on icon at bounding box center [782, 245] width 16 height 16
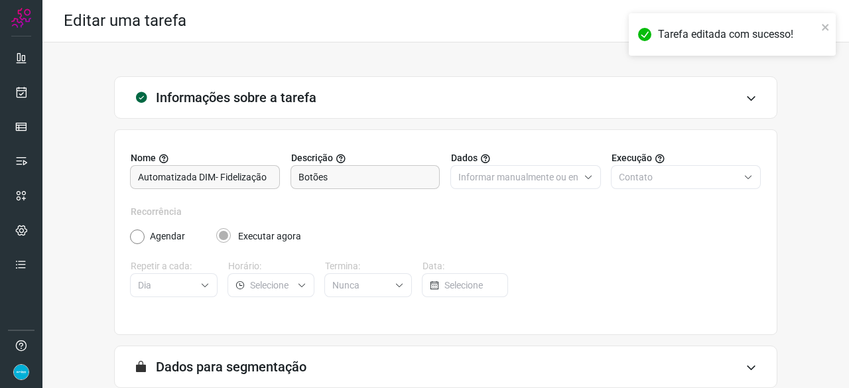
scroll to position [129, 0]
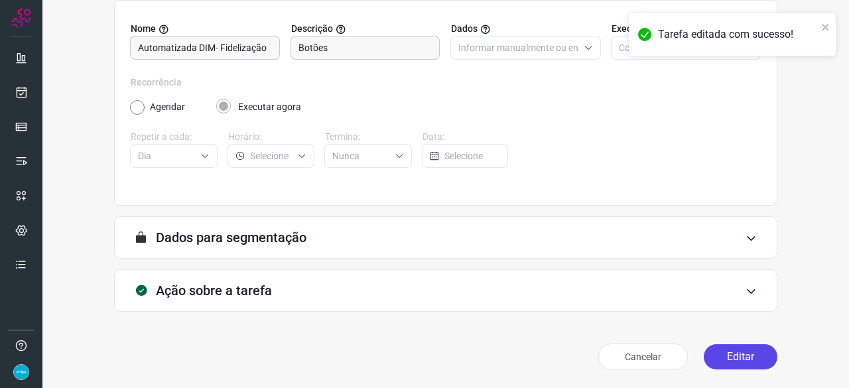
click at [724, 356] on button "Editar" at bounding box center [741, 356] width 74 height 25
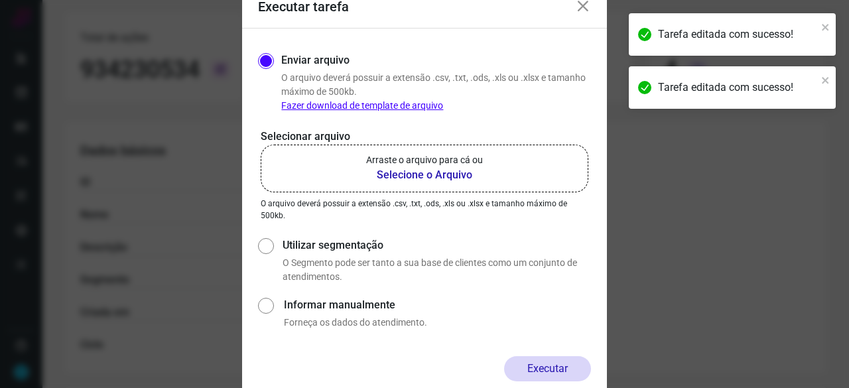
click at [435, 174] on b "Selecione o Arquivo" at bounding box center [424, 175] width 117 height 16
click at [0, 0] on input "Arraste o arquivo para cá ou Selecione o Arquivo" at bounding box center [0, 0] width 0 height 0
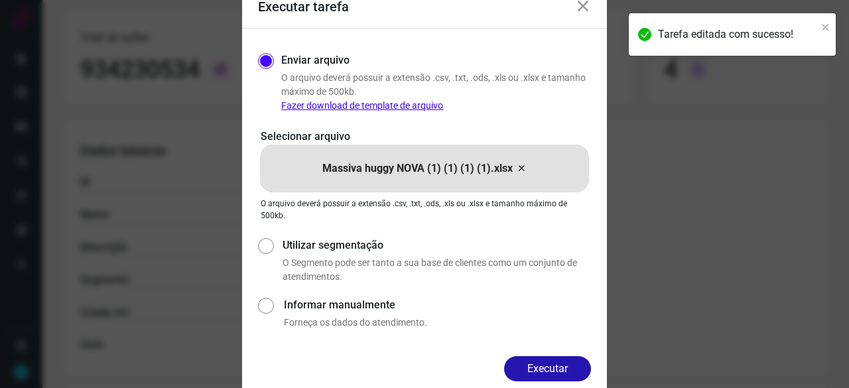
drag, startPoint x: 537, startPoint y: 363, endPoint x: 544, endPoint y: 359, distance: 7.7
click at [538, 362] on button "Executar" at bounding box center [547, 368] width 87 height 25
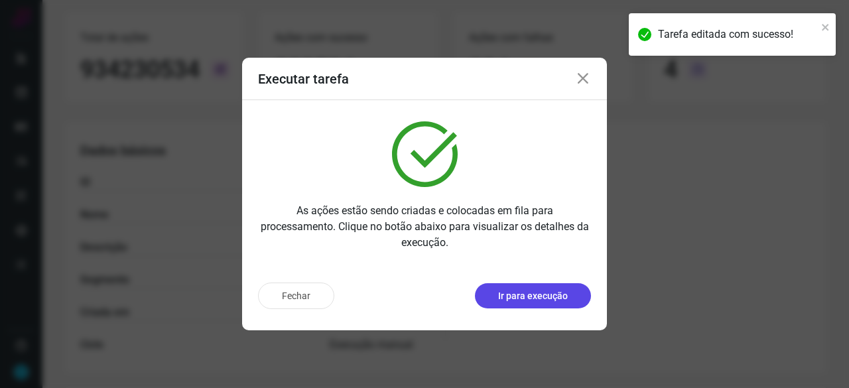
click at [544, 300] on p "Ir para execução" at bounding box center [533, 296] width 70 height 14
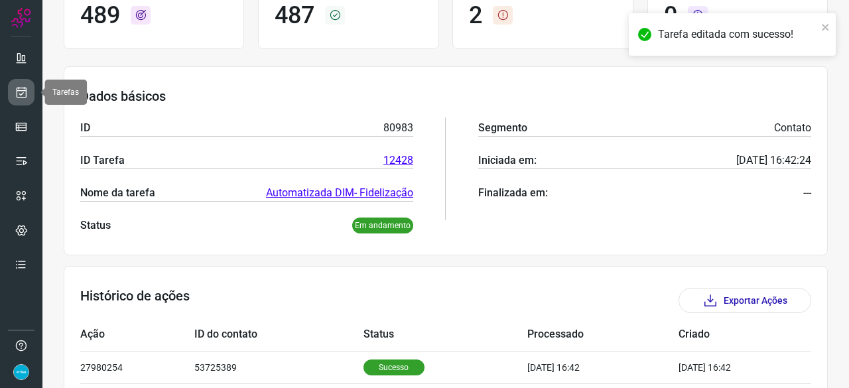
click at [23, 86] on icon at bounding box center [22, 92] width 14 height 13
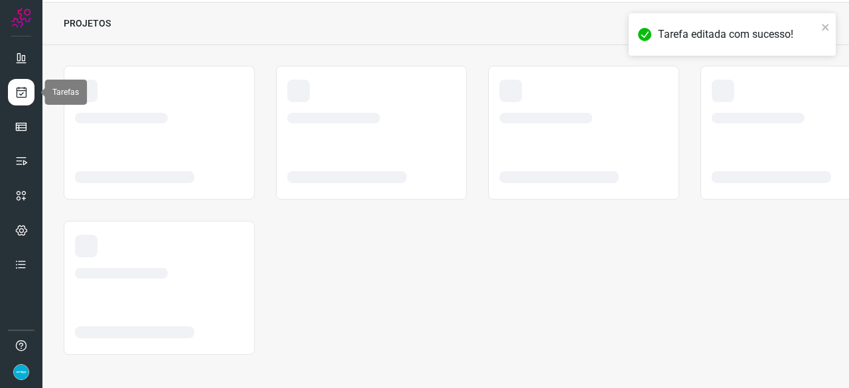
scroll to position [40, 0]
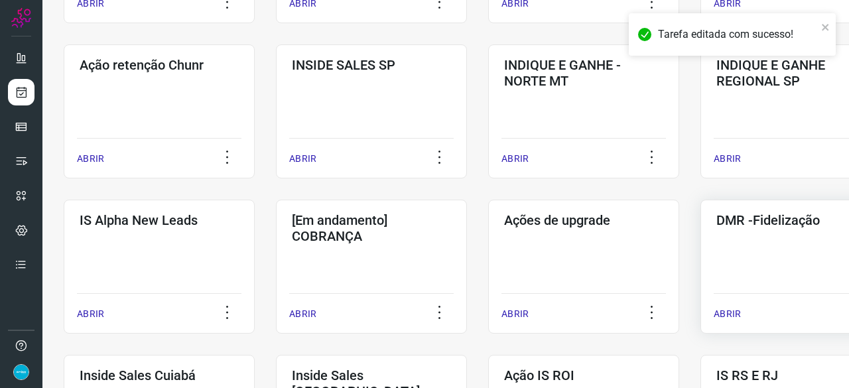
click at [729, 314] on p "ABRIR" at bounding box center [727, 314] width 27 height 14
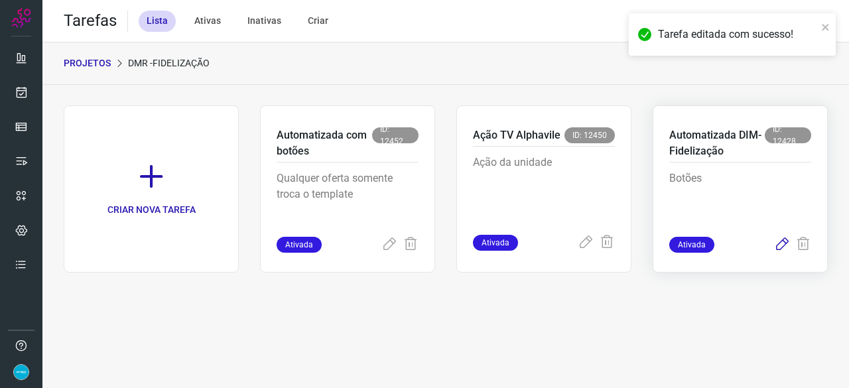
click at [779, 243] on icon at bounding box center [782, 245] width 16 height 16
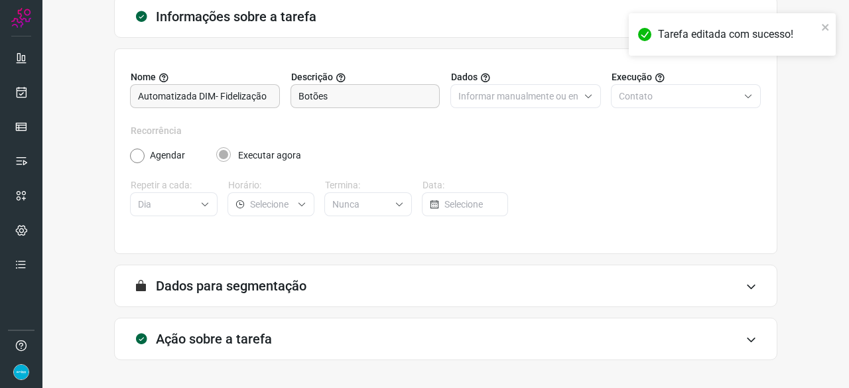
scroll to position [129, 0]
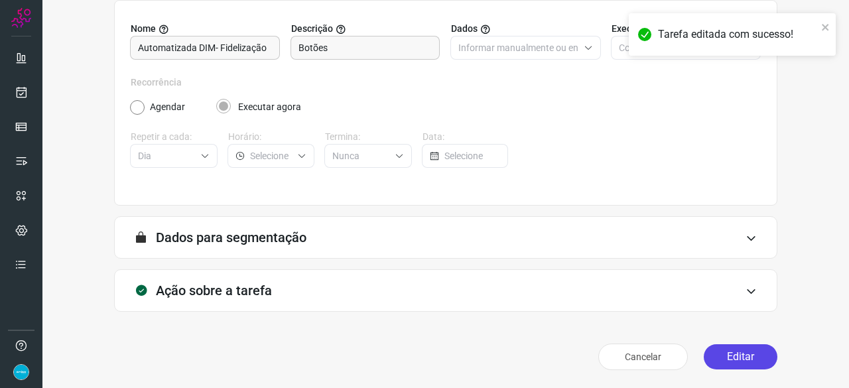
click at [733, 353] on button "Editar" at bounding box center [741, 356] width 74 height 25
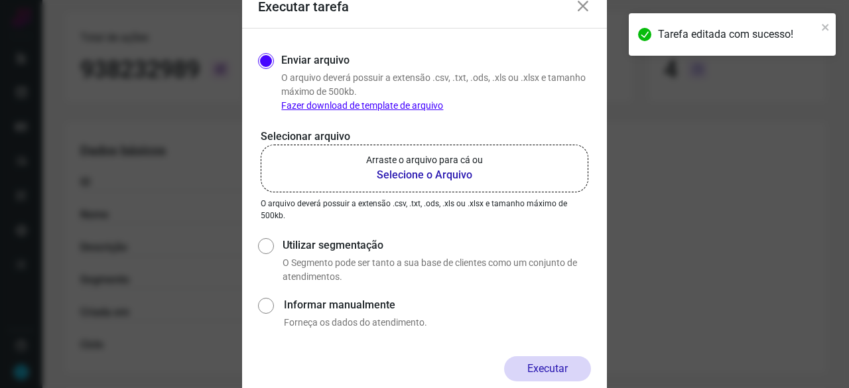
click at [425, 173] on b "Selecione o Arquivo" at bounding box center [424, 175] width 117 height 16
click at [0, 0] on input "Arraste o arquivo para cá ou Selecione o Arquivo" at bounding box center [0, 0] width 0 height 0
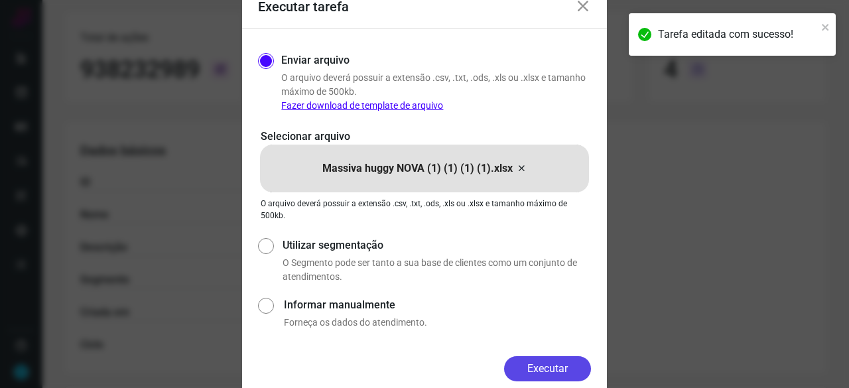
click at [556, 362] on button "Executar" at bounding box center [547, 368] width 87 height 25
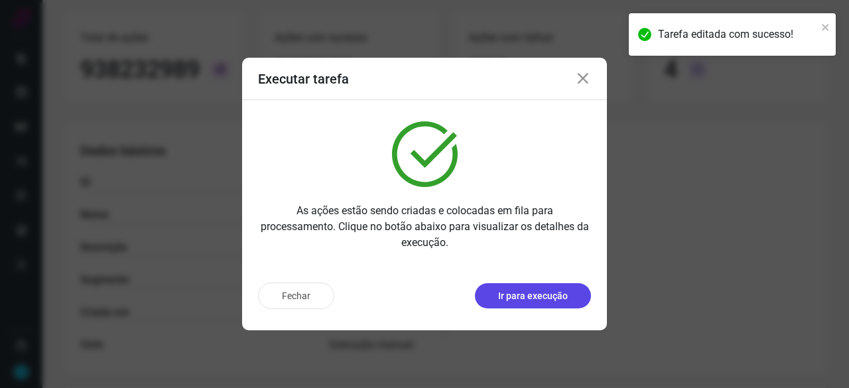
click at [576, 295] on button "Ir para execução" at bounding box center [533, 295] width 116 height 25
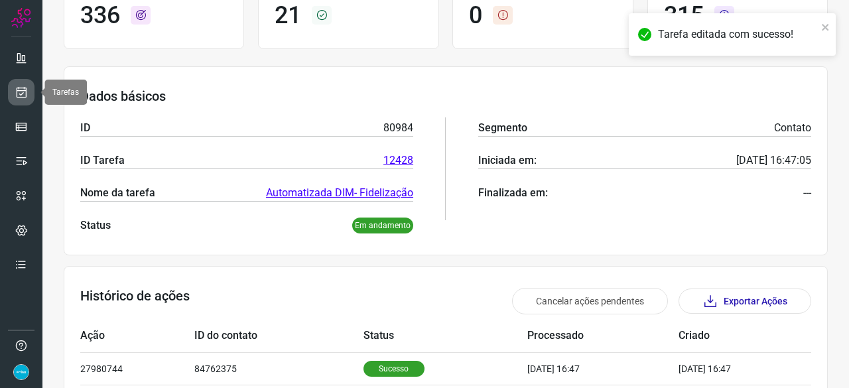
click at [19, 90] on icon at bounding box center [22, 92] width 14 height 13
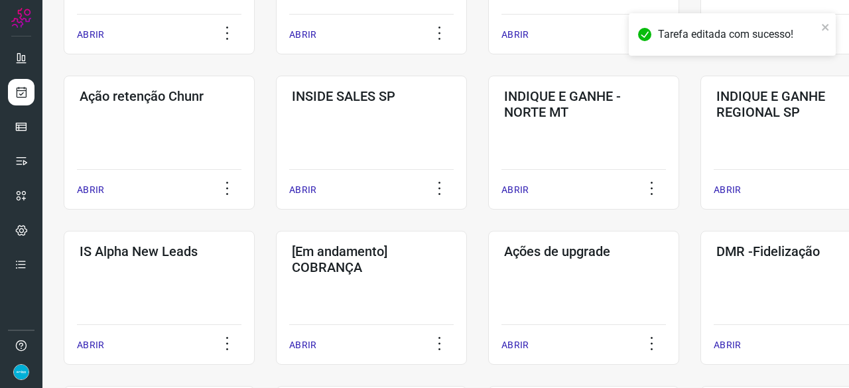
scroll to position [371, 0]
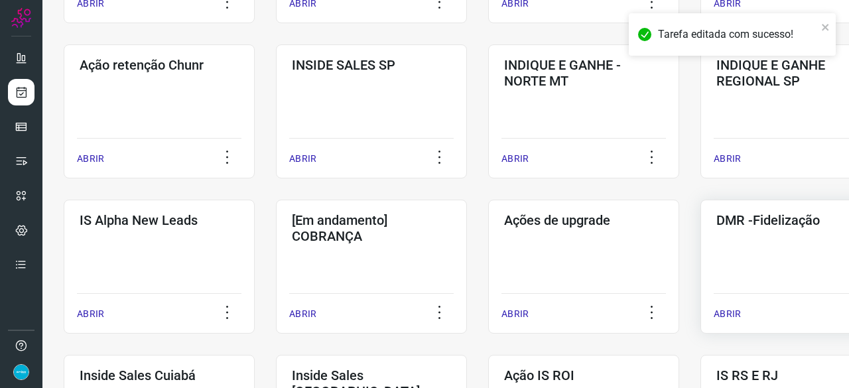
click at [722, 311] on p "ABRIR" at bounding box center [727, 314] width 27 height 14
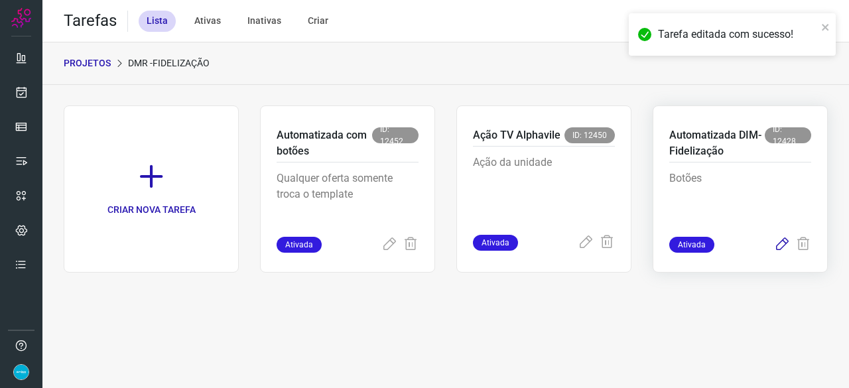
click at [784, 244] on icon at bounding box center [782, 245] width 16 height 16
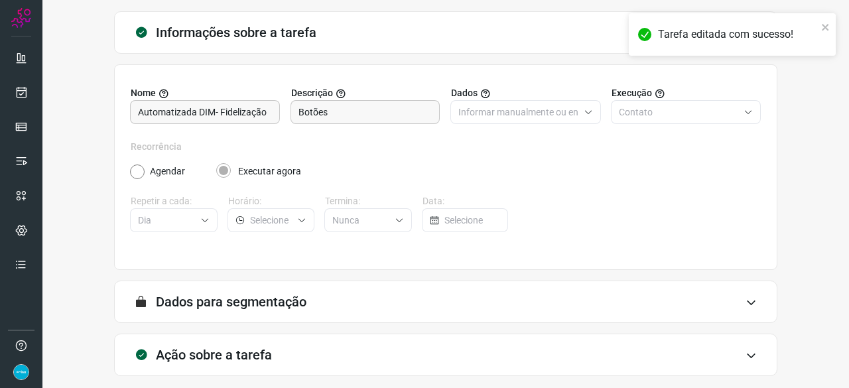
scroll to position [129, 0]
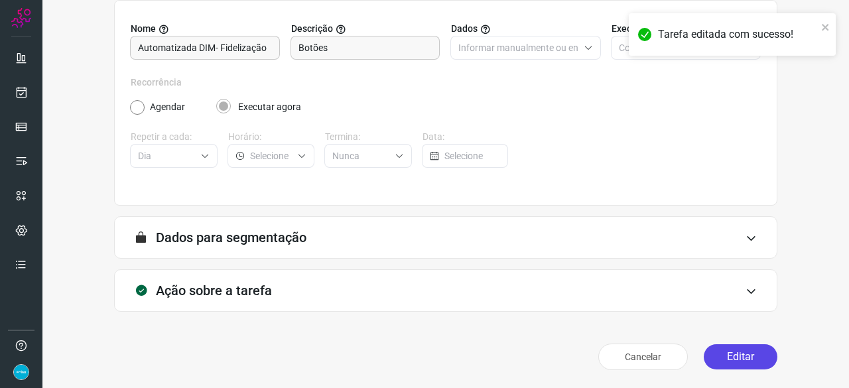
click at [723, 357] on button "Editar" at bounding box center [741, 356] width 74 height 25
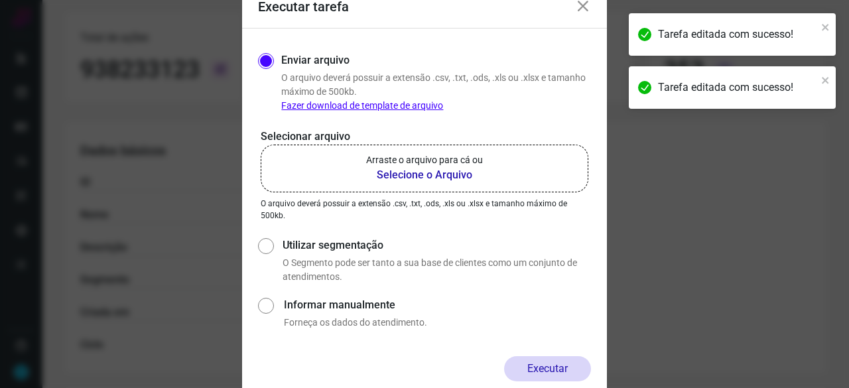
click at [424, 173] on b "Selecione o Arquivo" at bounding box center [424, 175] width 117 height 16
click at [0, 0] on input "Arraste o arquivo para cá ou Selecione o Arquivo" at bounding box center [0, 0] width 0 height 0
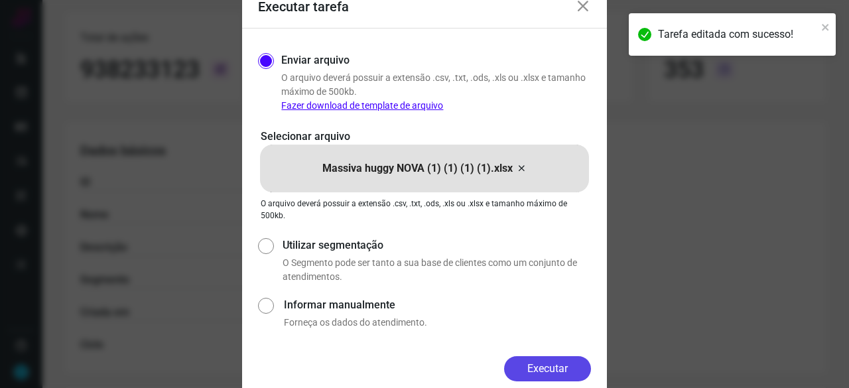
click at [560, 367] on button "Executar" at bounding box center [547, 368] width 87 height 25
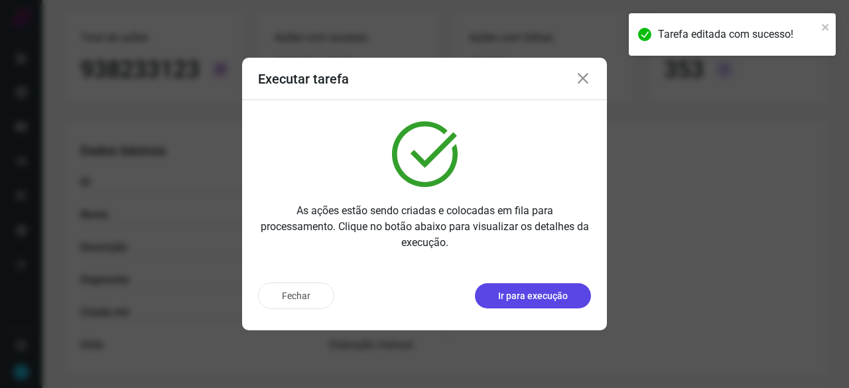
click at [514, 296] on p "Ir para execução" at bounding box center [533, 296] width 70 height 14
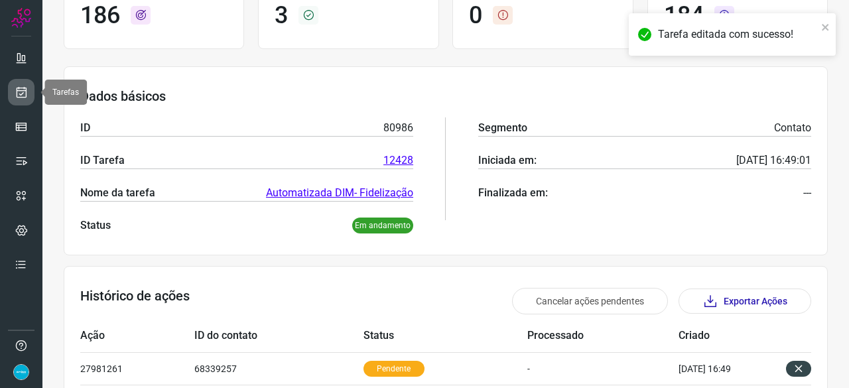
click at [21, 92] on icon at bounding box center [22, 92] width 14 height 13
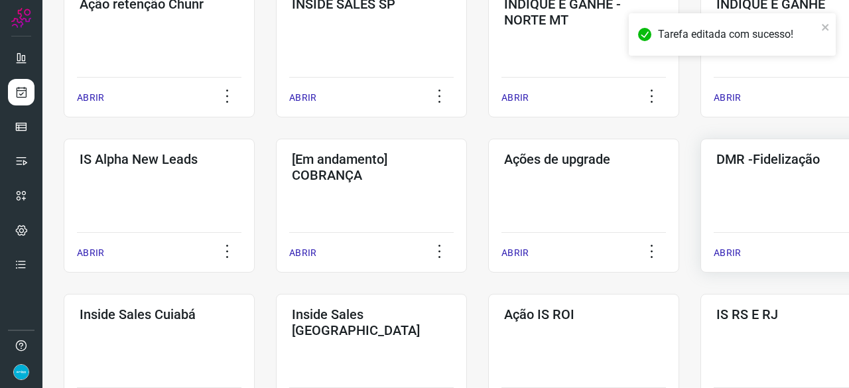
scroll to position [438, 0]
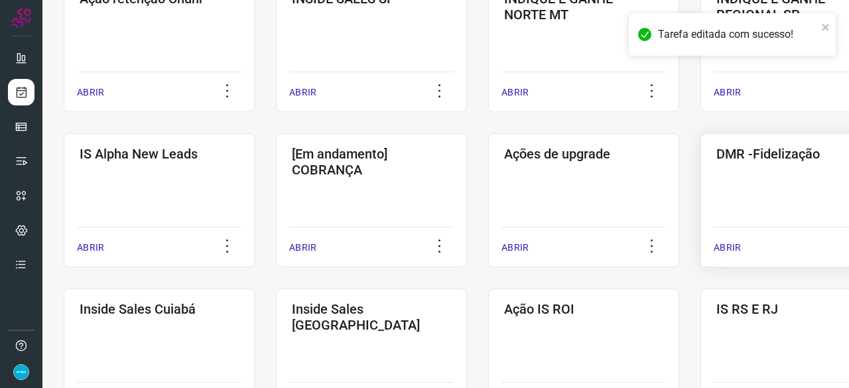
click at [733, 245] on p "ABRIR" at bounding box center [727, 248] width 27 height 14
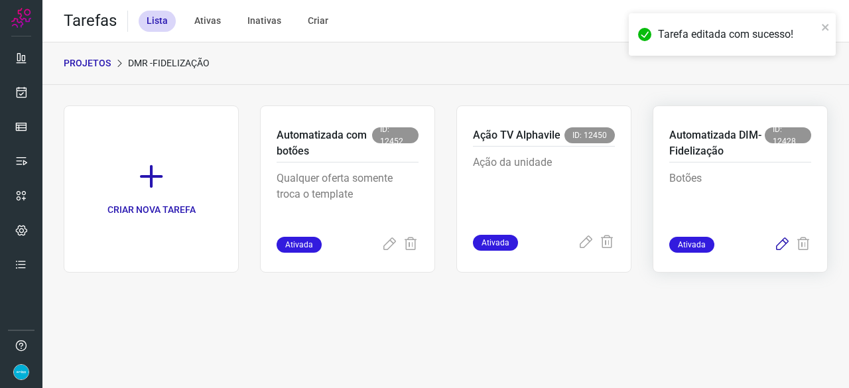
click at [780, 243] on icon at bounding box center [782, 245] width 16 height 16
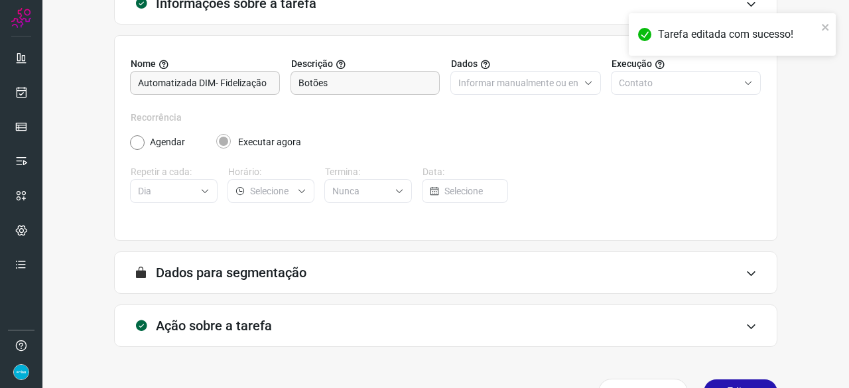
scroll to position [129, 0]
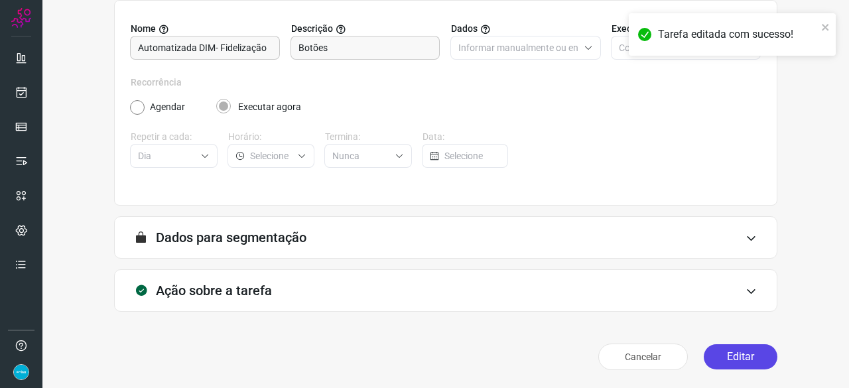
click at [749, 354] on button "Editar" at bounding box center [741, 356] width 74 height 25
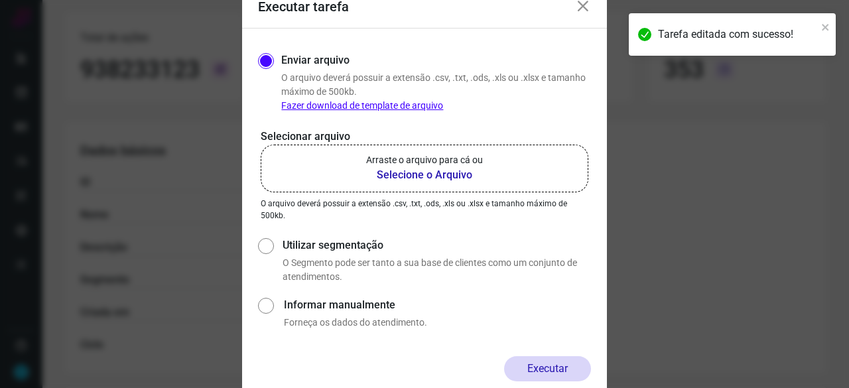
click at [426, 176] on b "Selecione o Arquivo" at bounding box center [424, 175] width 117 height 16
click at [0, 0] on input "Arraste o arquivo para cá ou Selecione o Arquivo" at bounding box center [0, 0] width 0 height 0
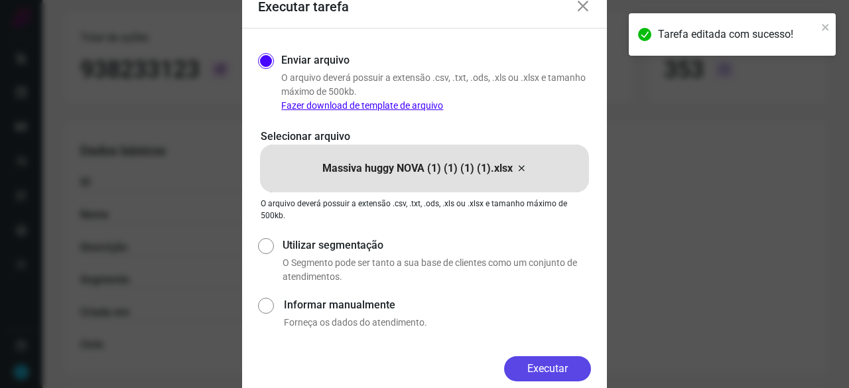
click at [561, 370] on button "Executar" at bounding box center [547, 368] width 87 height 25
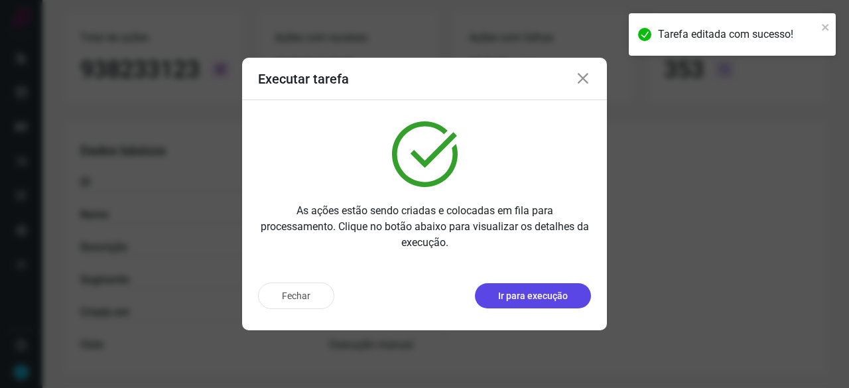
click at [525, 299] on p "Ir para execução" at bounding box center [533, 296] width 70 height 14
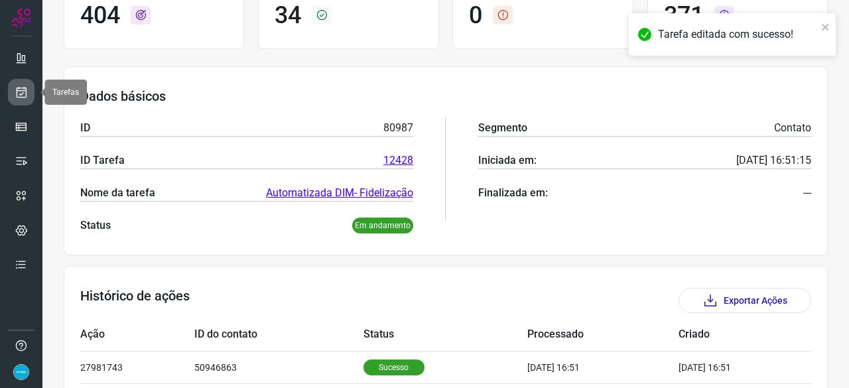
click at [25, 87] on icon at bounding box center [22, 92] width 14 height 13
